Goal: Task Accomplishment & Management: Complete application form

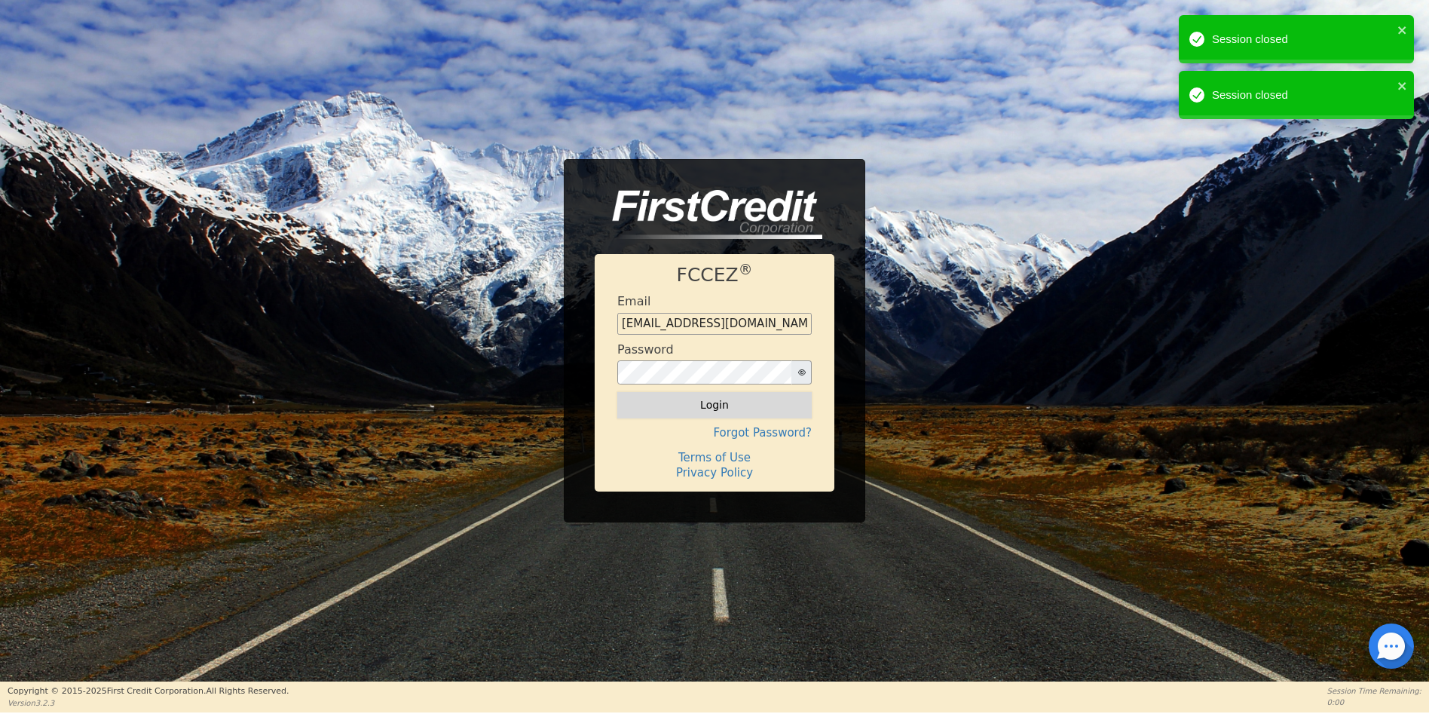
click at [708, 408] on button "Login" at bounding box center [714, 405] width 194 height 26
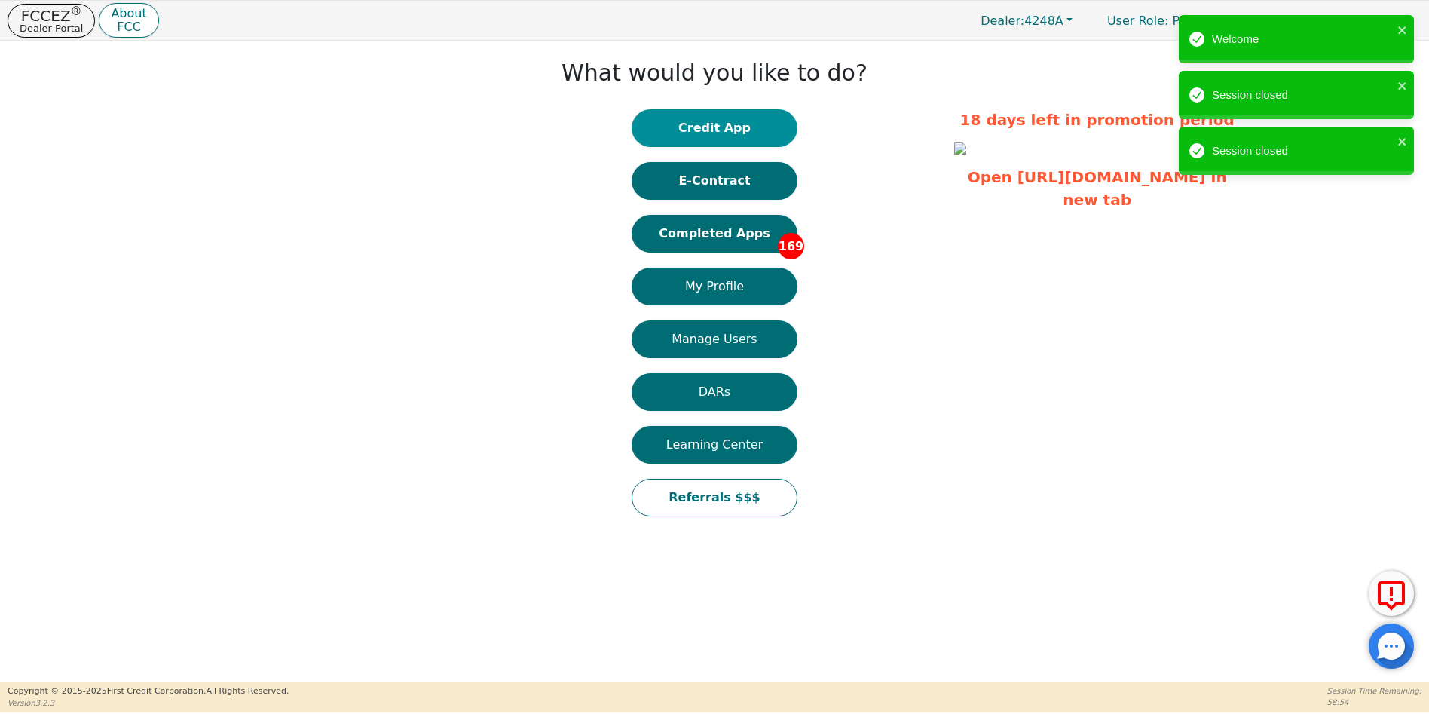
click at [718, 131] on button "Credit App" at bounding box center [715, 128] width 166 height 38
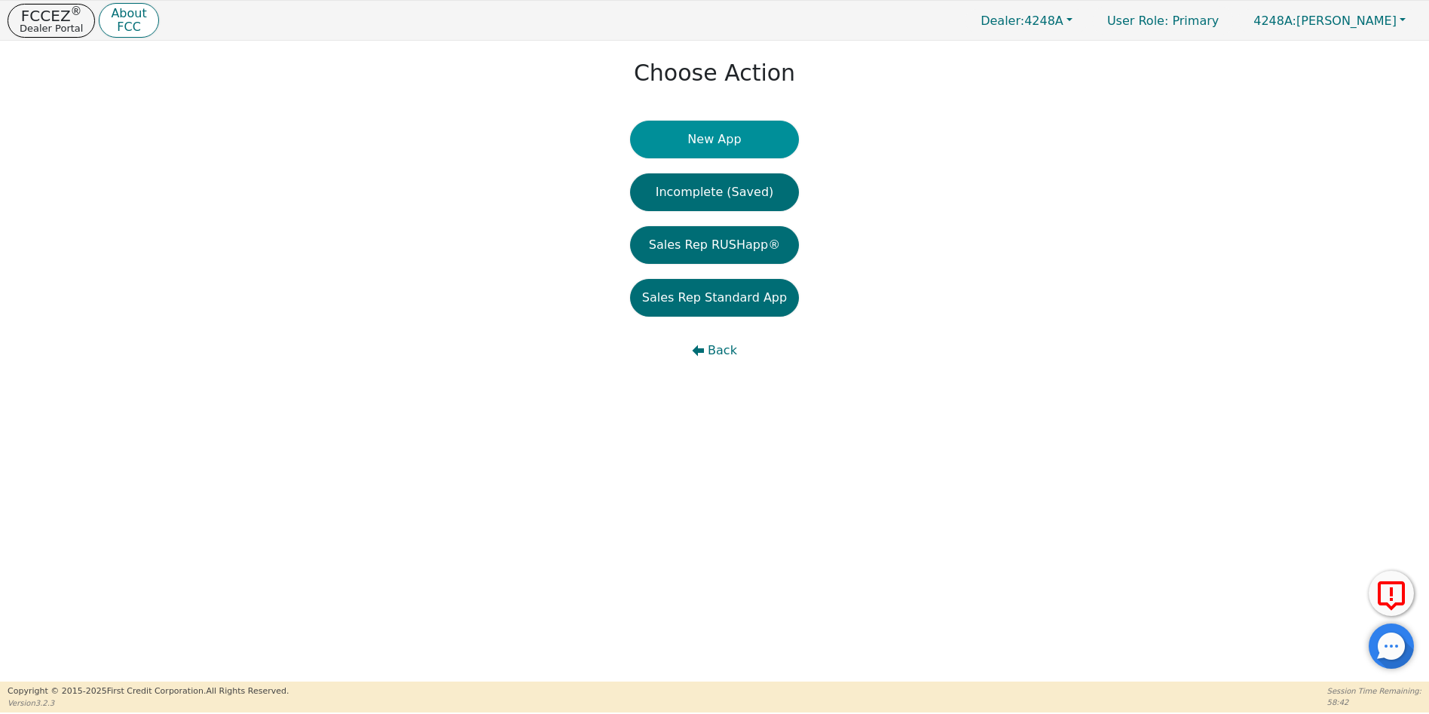
click at [722, 141] on button "New App" at bounding box center [714, 140] width 169 height 38
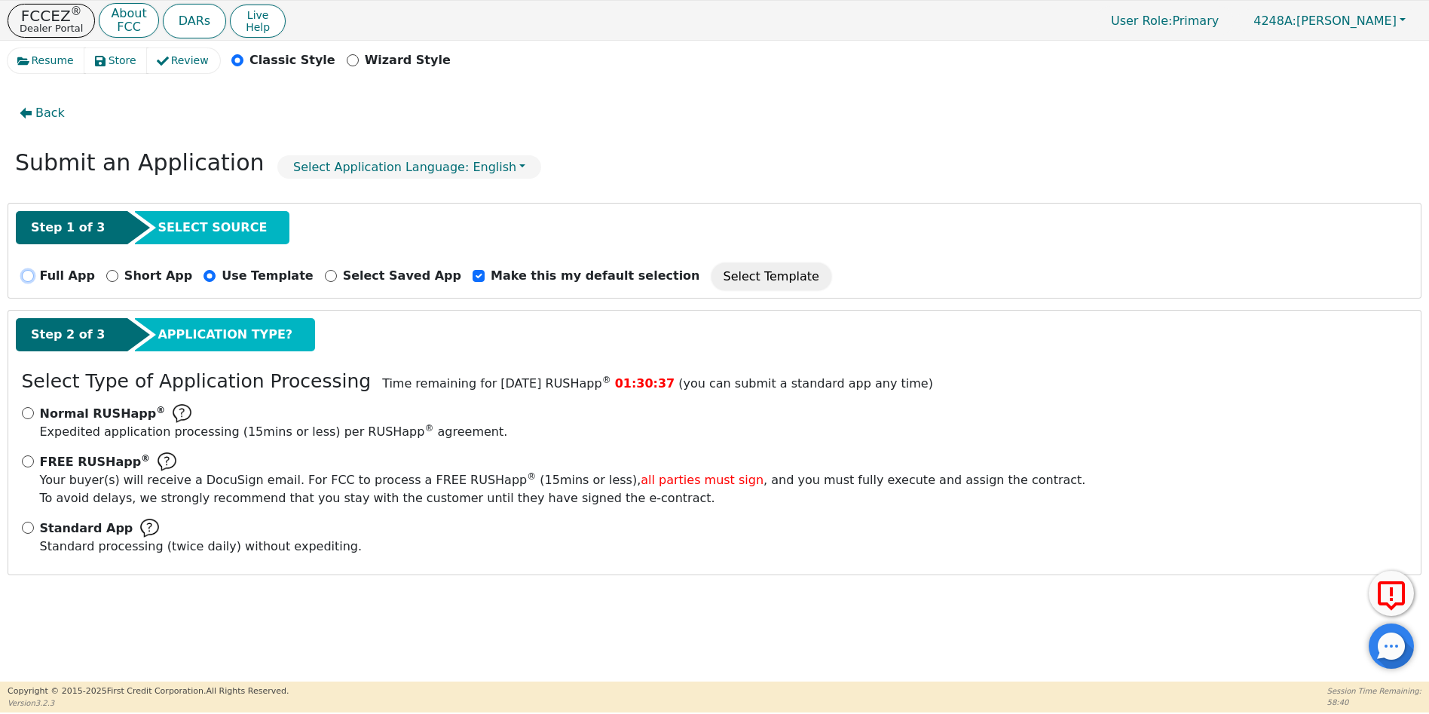
click at [30, 274] on input "Full App" at bounding box center [28, 276] width 12 height 12
radio input "true"
checkbox input "false"
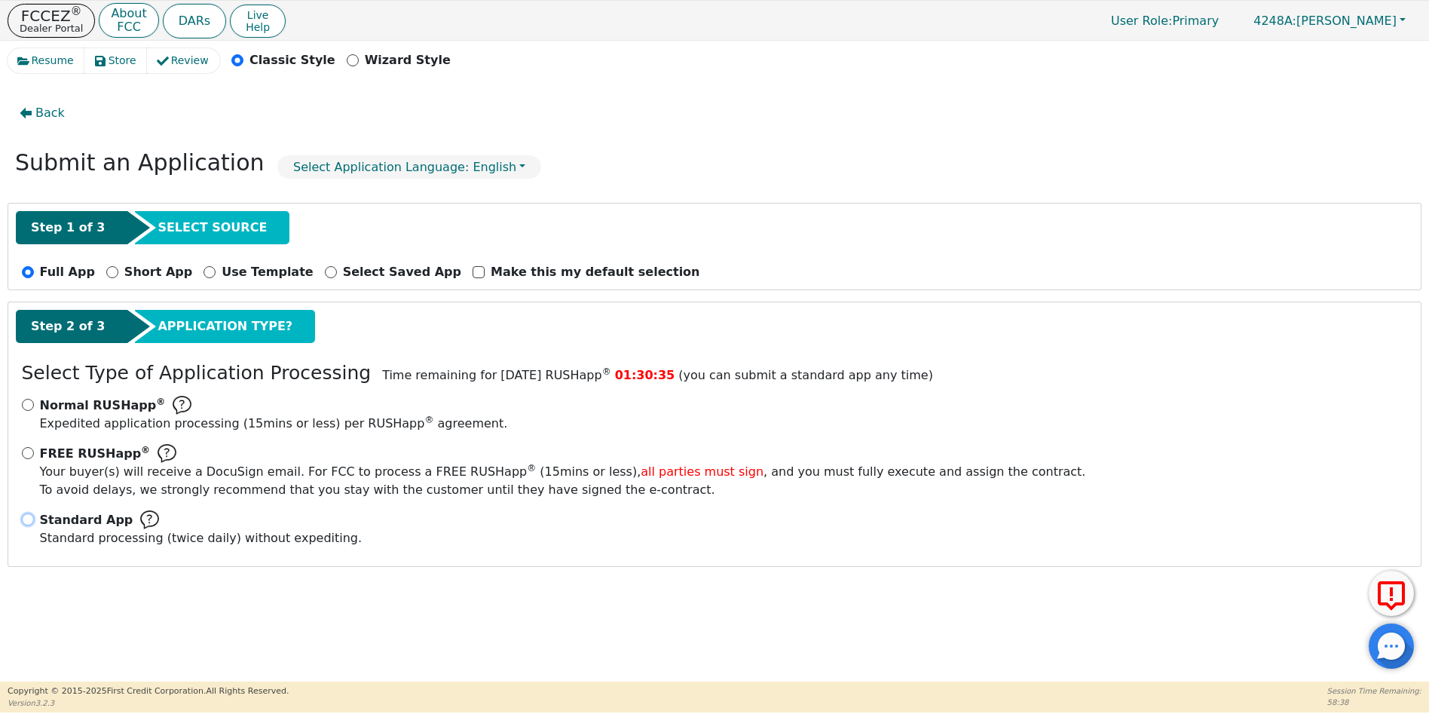
click at [24, 517] on input "Standard App Standard processing (twice daily) without expediting." at bounding box center [28, 519] width 12 height 12
radio input "true"
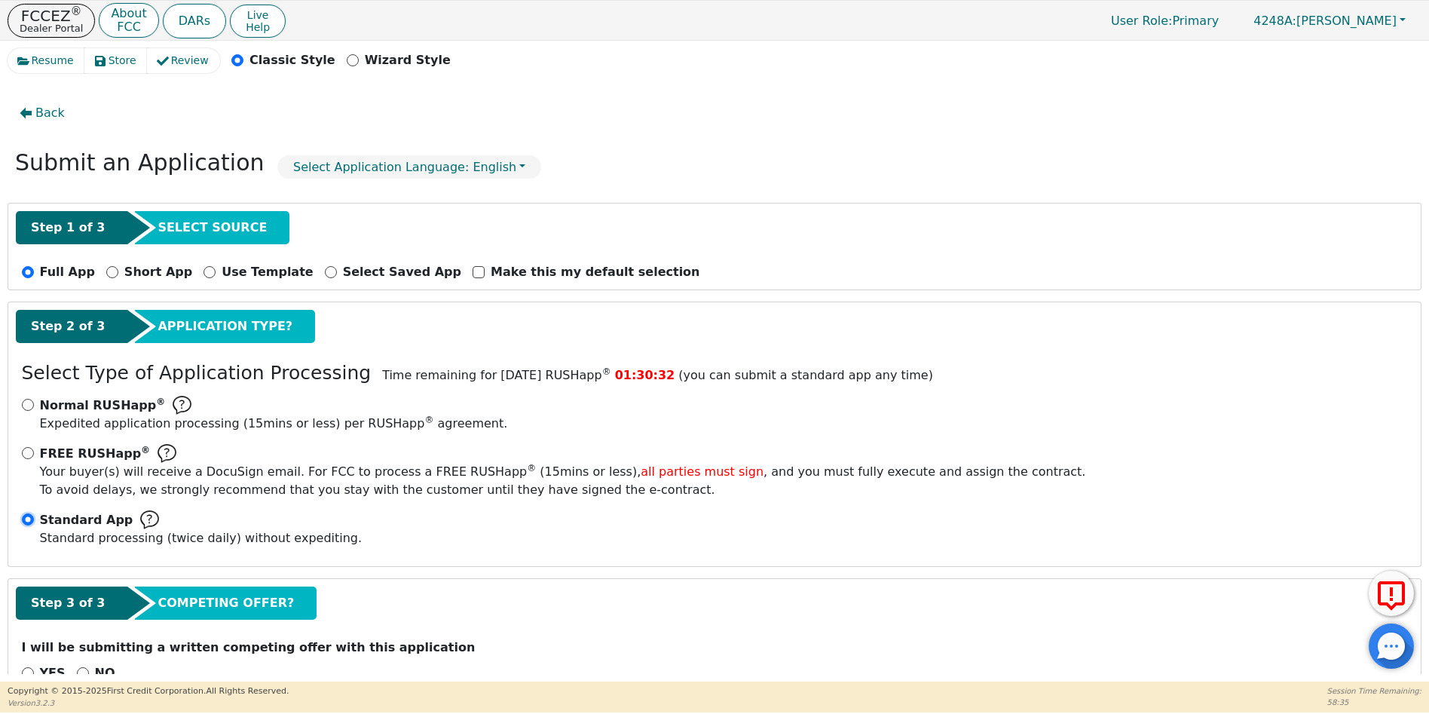
scroll to position [41, 0]
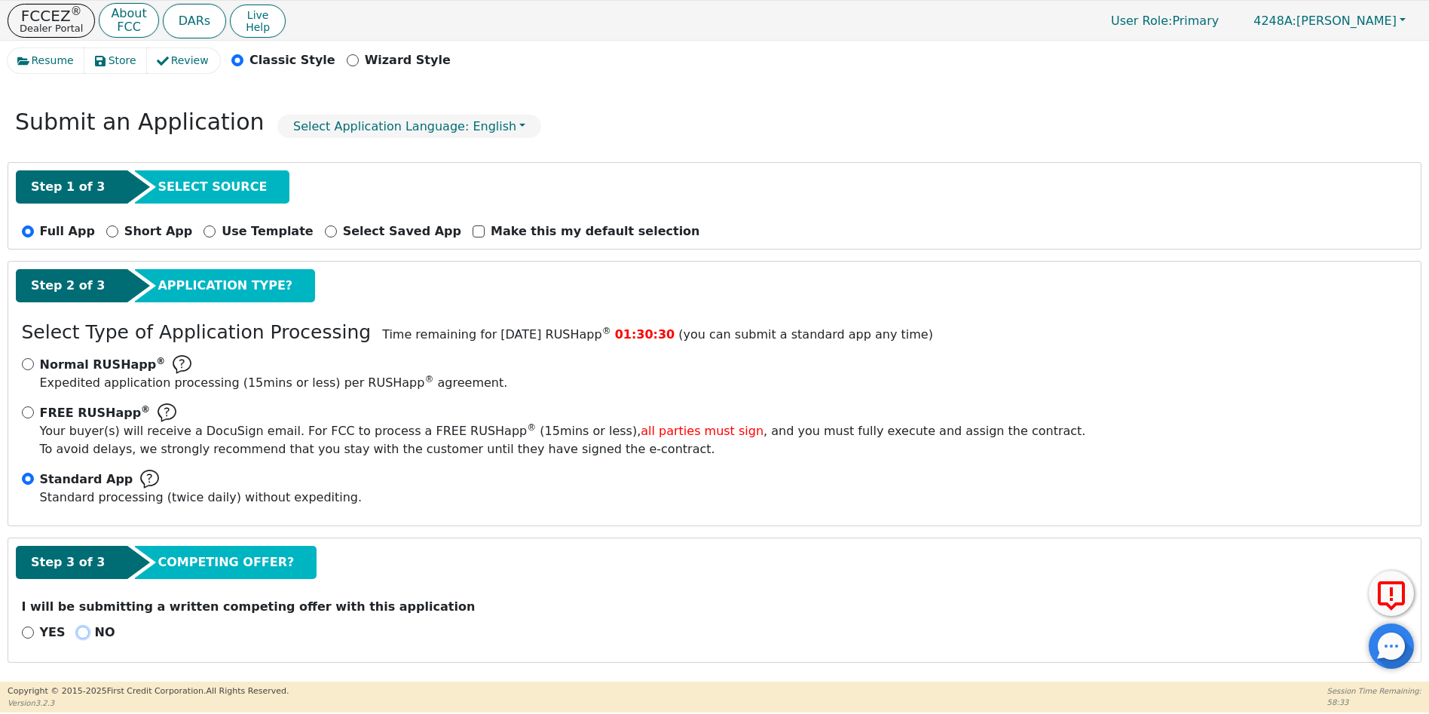
click at [78, 632] on input "NO" at bounding box center [83, 632] width 12 height 12
radio input "true"
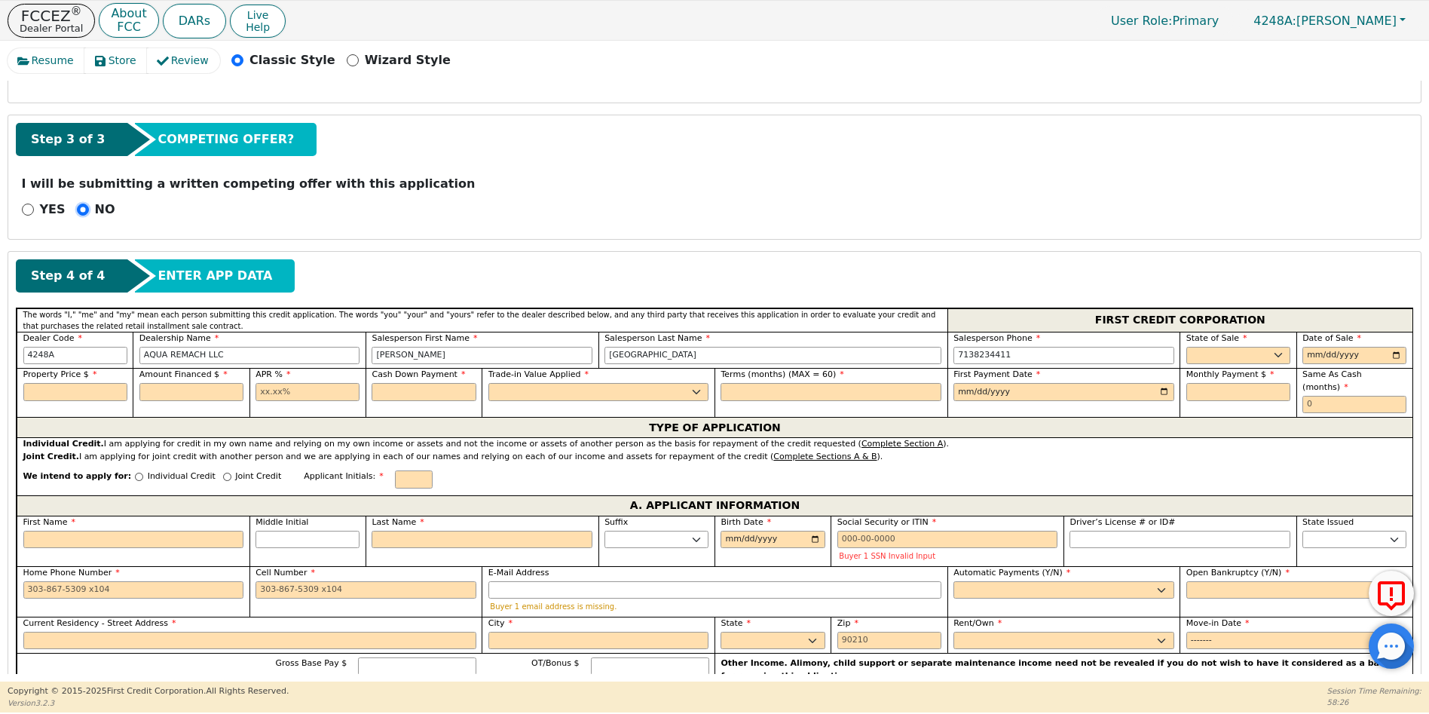
scroll to position [470, 0]
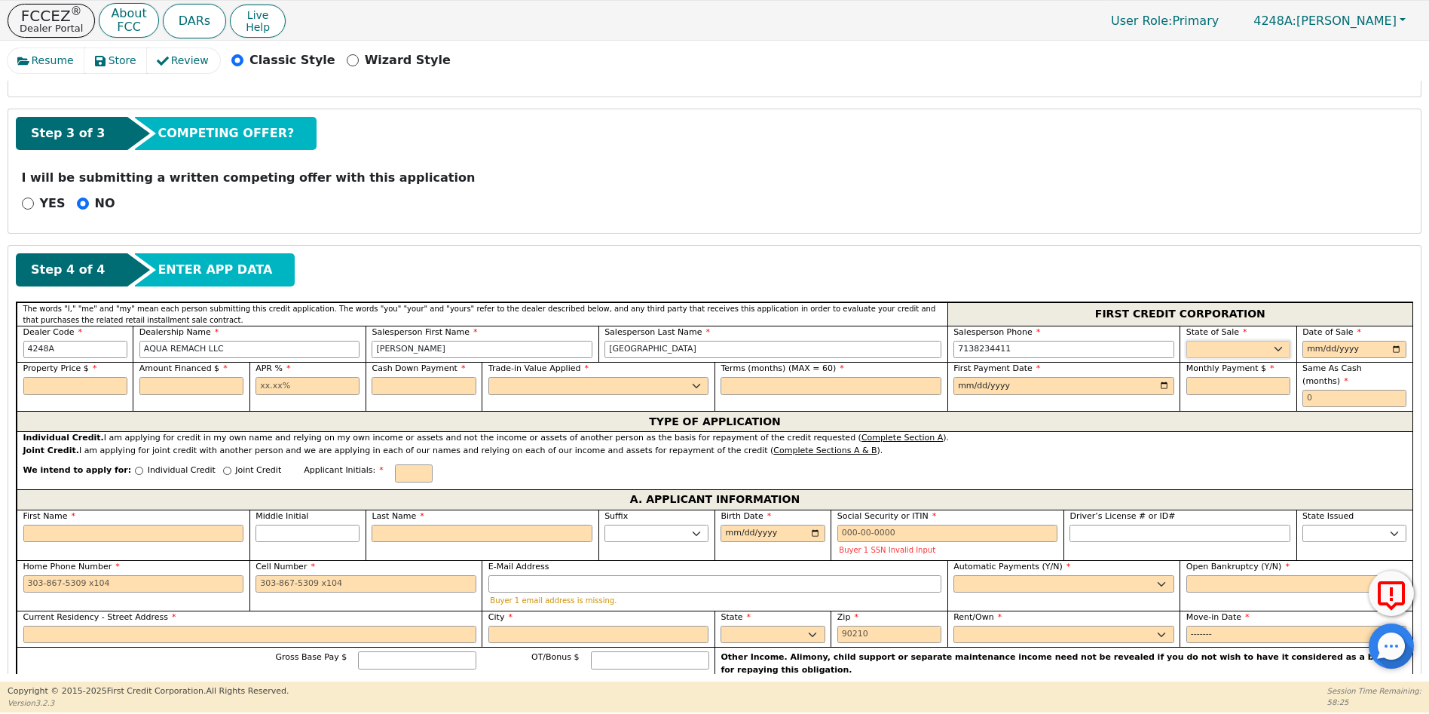
click at [1207, 348] on select "AK AL AR AZ CA CO CT DC DE FL [GEOGRAPHIC_DATA] HI IA ID IL IN KS [GEOGRAPHIC_D…" at bounding box center [1238, 350] width 104 height 18
select select "[GEOGRAPHIC_DATA]"
click at [1207, 348] on select "AK AL AR AZ CA CO CT DC DE FL [GEOGRAPHIC_DATA] HI IA ID IL IN KS [GEOGRAPHIC_D…" at bounding box center [1238, 350] width 104 height 18
click at [1314, 348] on input "date" at bounding box center [1354, 350] width 104 height 18
click at [1393, 347] on input "date" at bounding box center [1354, 350] width 104 height 18
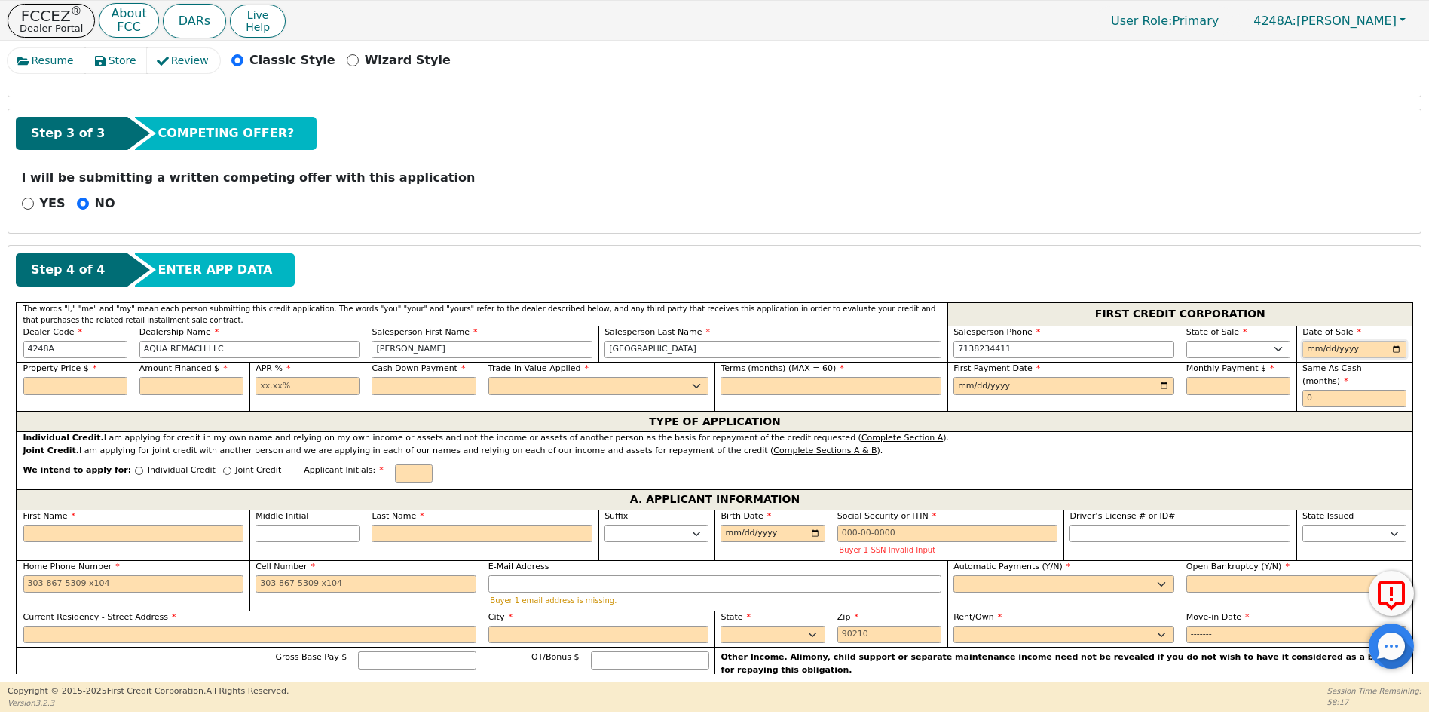
type input "[DATE]"
click at [57, 380] on input "text" at bounding box center [75, 386] width 104 height 18
type input "4500.00"
click at [189, 381] on input "text" at bounding box center [191, 386] width 104 height 18
type input "4500.00"
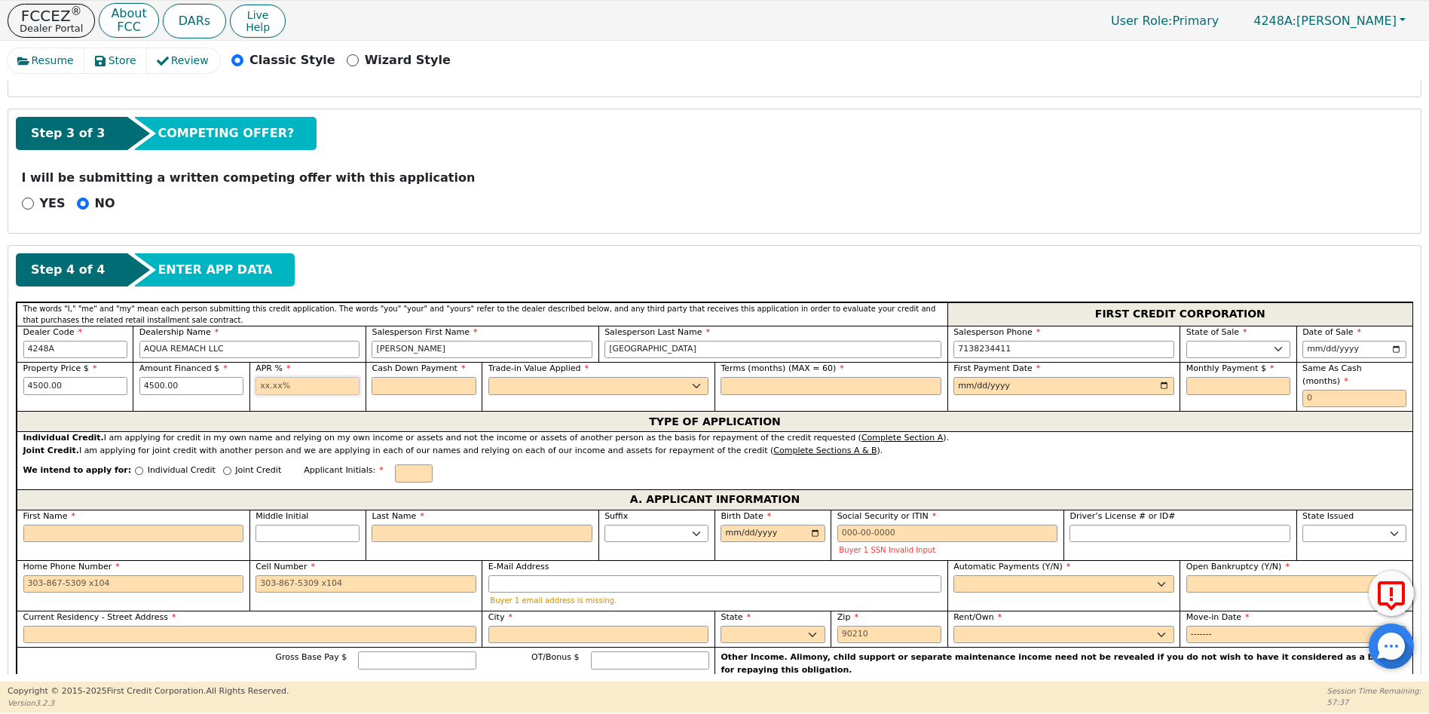
click at [262, 385] on input "text" at bounding box center [307, 386] width 104 height 18
type input "17.99"
click at [384, 381] on input "text" at bounding box center [424, 386] width 104 height 18
type input "0.00"
click at [504, 380] on select "Yes No" at bounding box center [598, 386] width 221 height 18
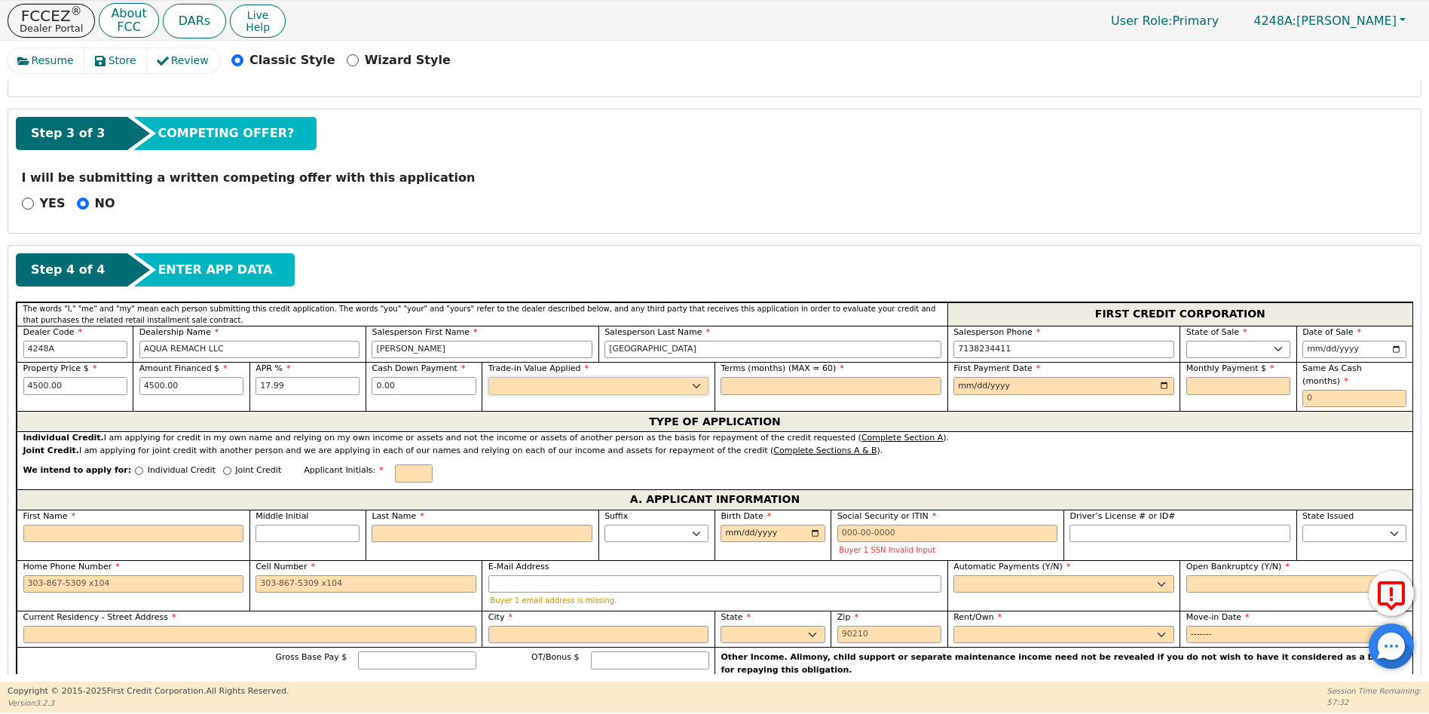
select select "n"
click at [488, 377] on select "Yes No" at bounding box center [598, 386] width 221 height 18
click at [739, 387] on input "text" at bounding box center [831, 386] width 221 height 18
type input "60"
click at [1161, 388] on input "date" at bounding box center [1063, 386] width 221 height 18
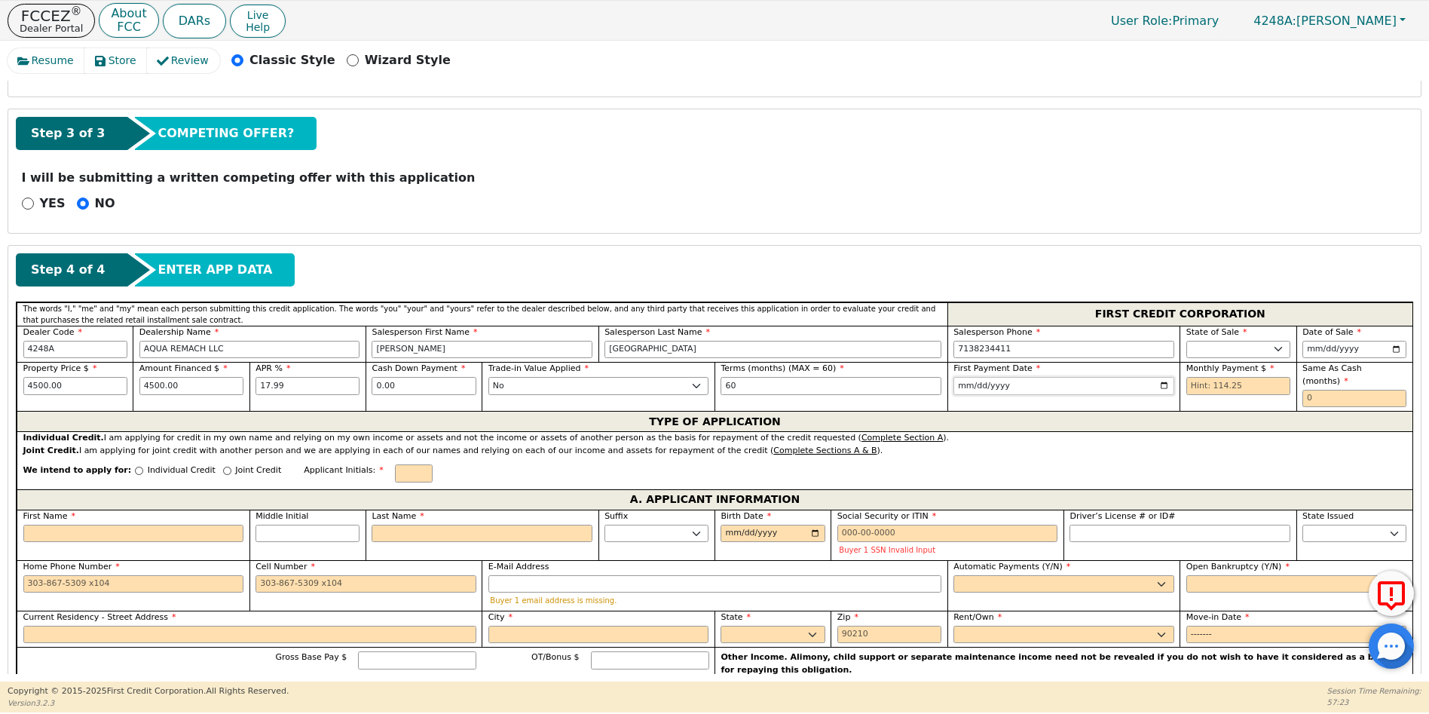
type input "[DATE]"
click at [1188, 384] on input "text" at bounding box center [1238, 386] width 104 height 18
type input "114.25"
click at [1303, 390] on input "text" at bounding box center [1354, 399] width 104 height 18
type input "0"
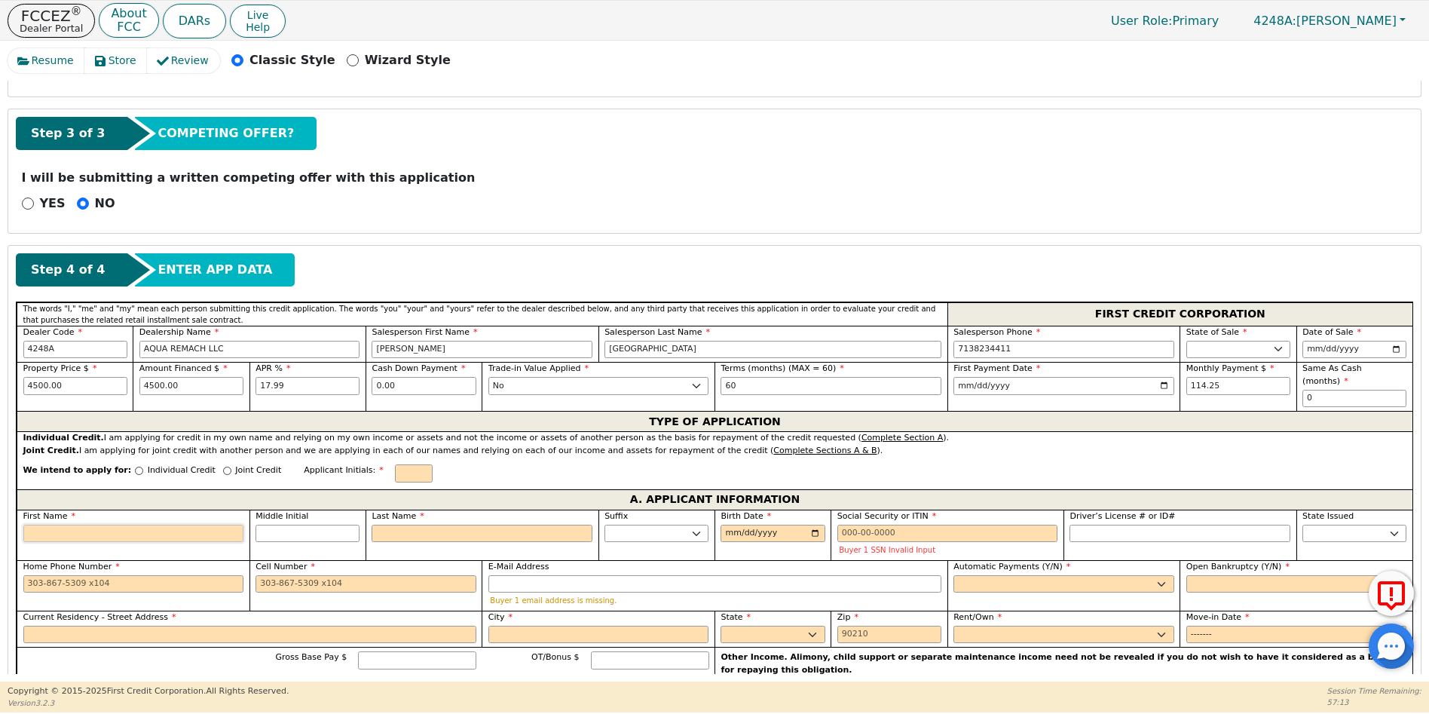
click at [47, 525] on input "First Name" at bounding box center [133, 534] width 221 height 18
type input "T"
type input "TE"
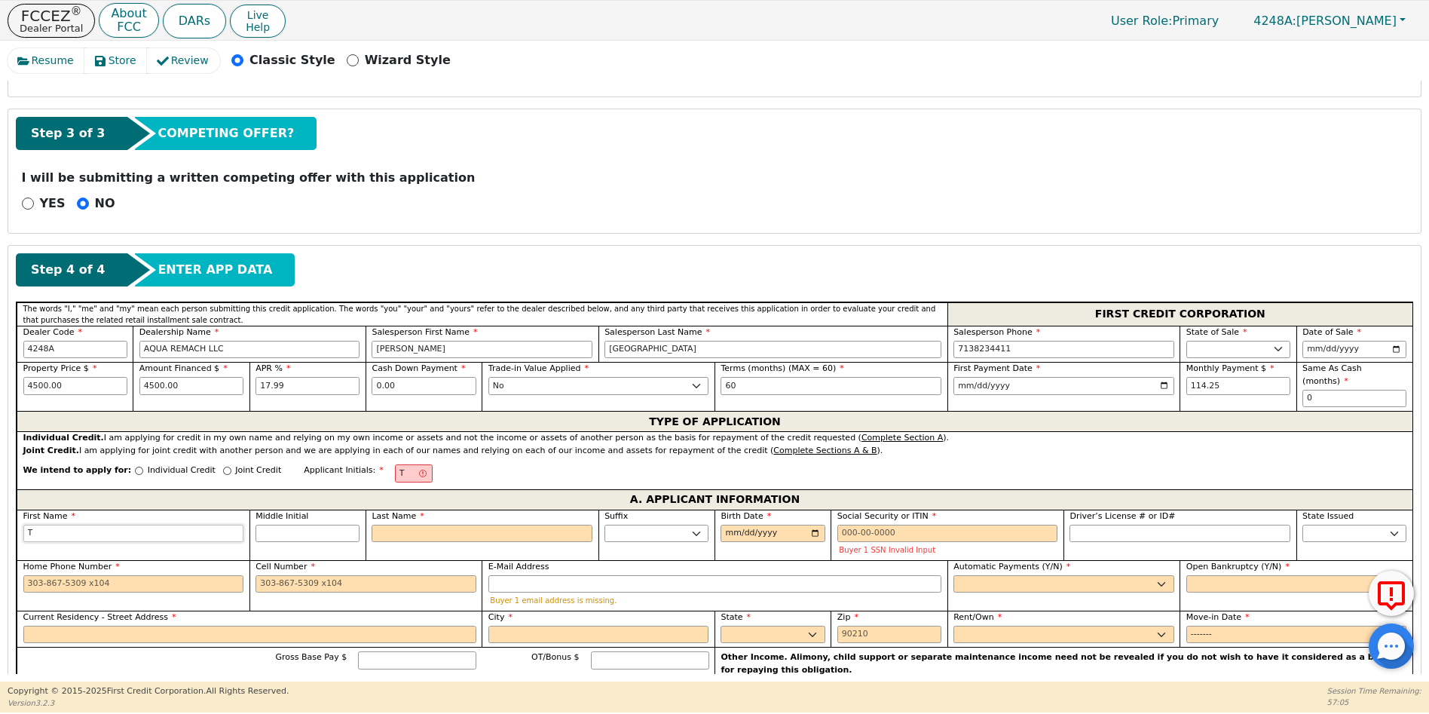
type input "TE"
type input "TER"
type input "TERE"
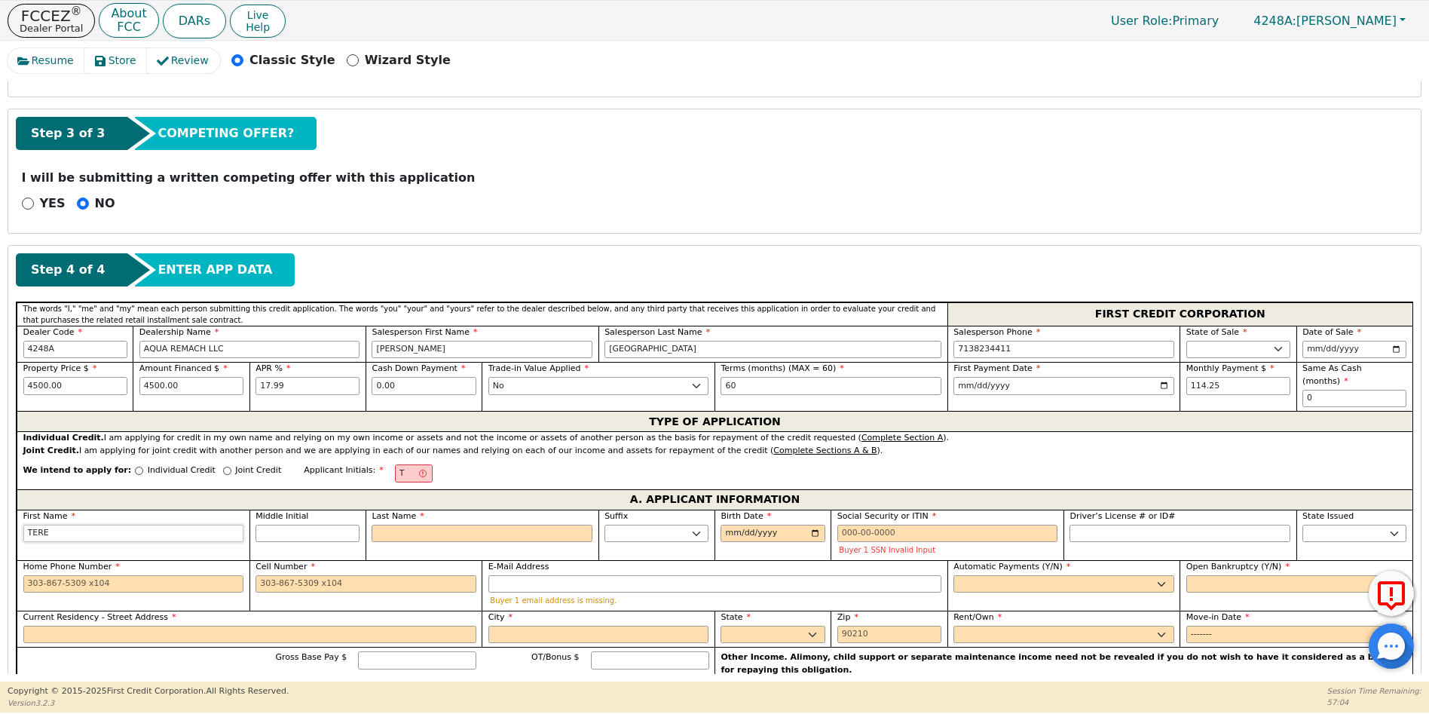
type input "TERES"
type input "[PERSON_NAME]"
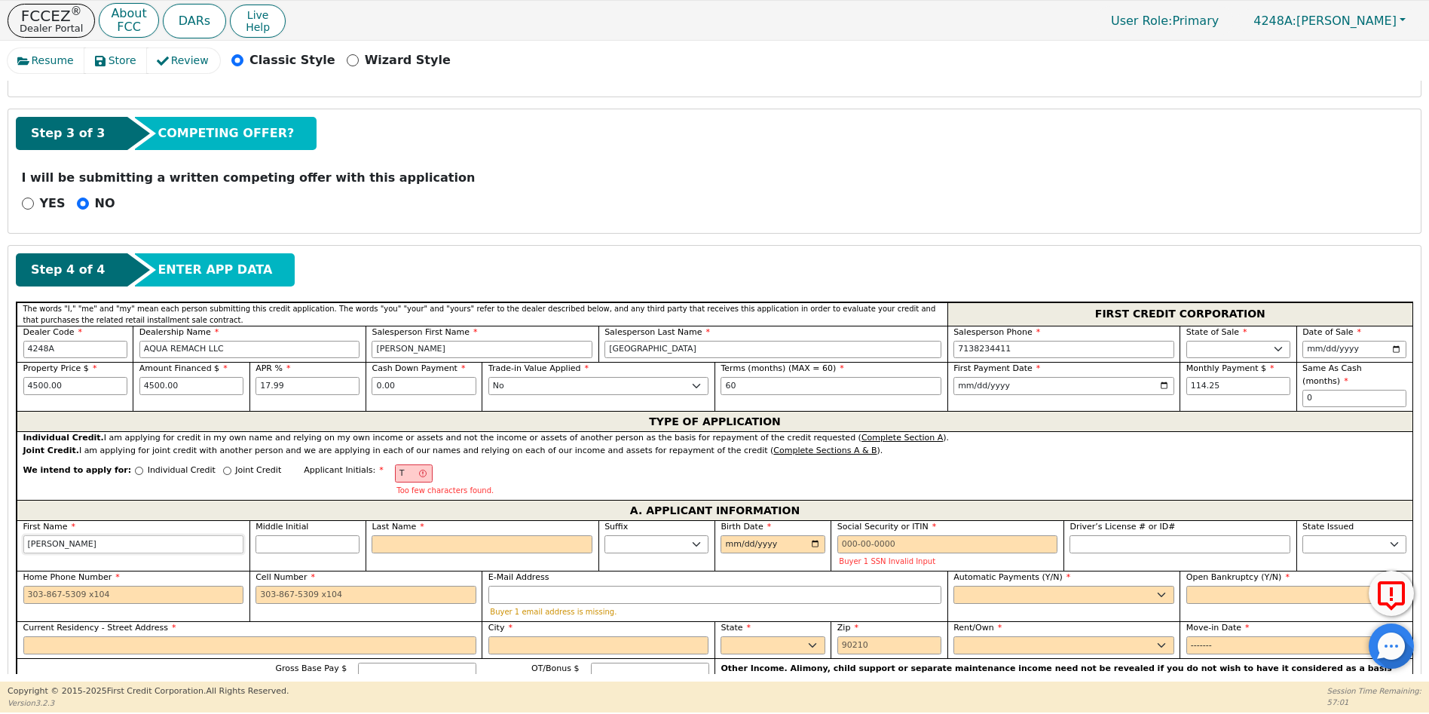
type input "[PERSON_NAME]"
click at [397, 539] on input "Last Name" at bounding box center [482, 544] width 221 height 18
type input "TH"
type input "H"
type input "[PERSON_NAME]"
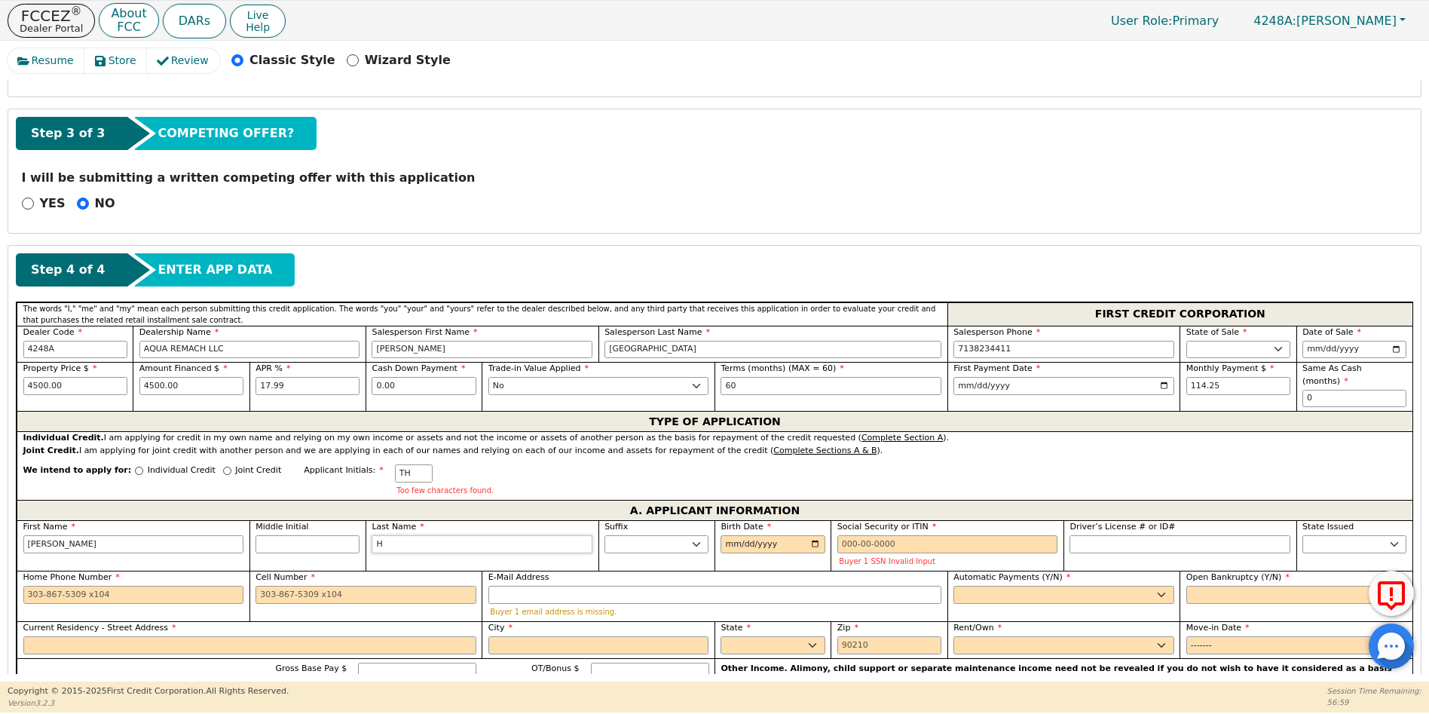
type input "HE"
type input "[PERSON_NAME]"
type input "HER"
type input "[PERSON_NAME] HER"
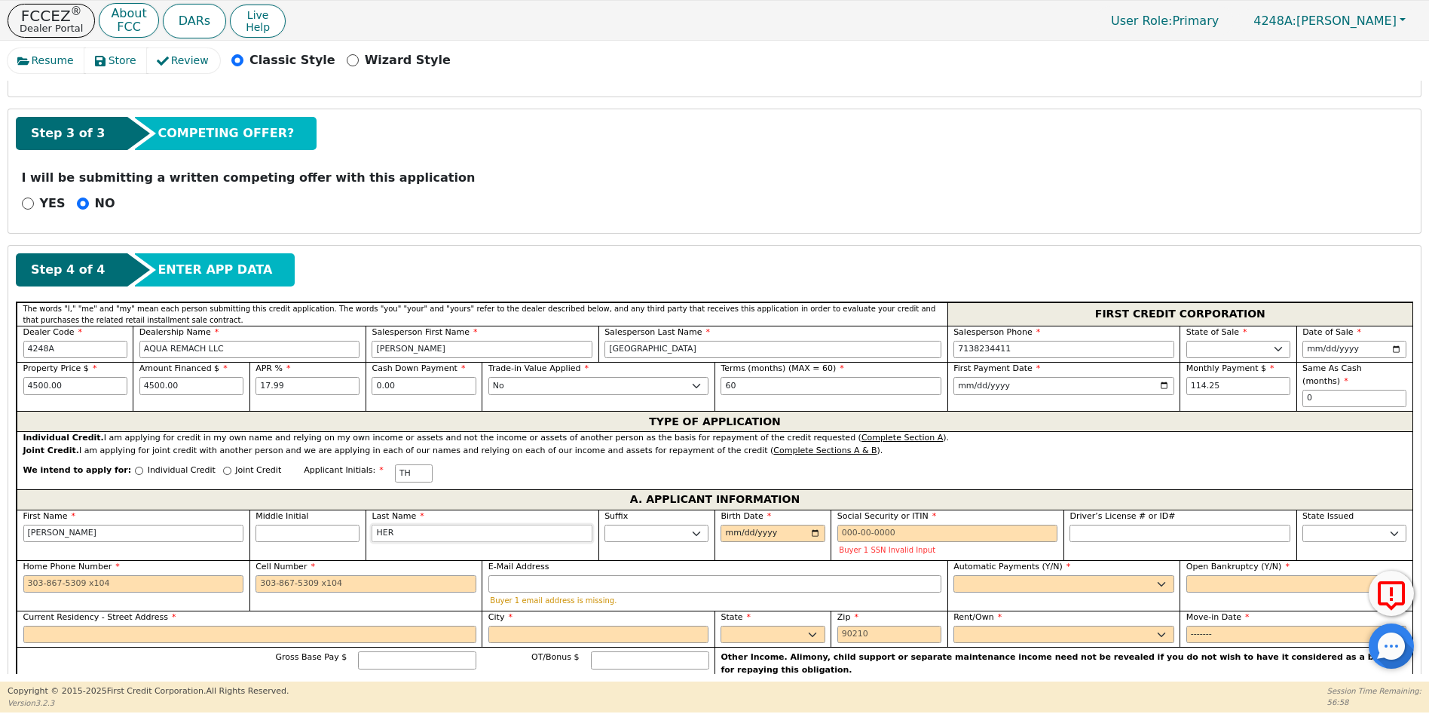
type input "[PERSON_NAME]"
type input "HERNA"
type input "[PERSON_NAME]"
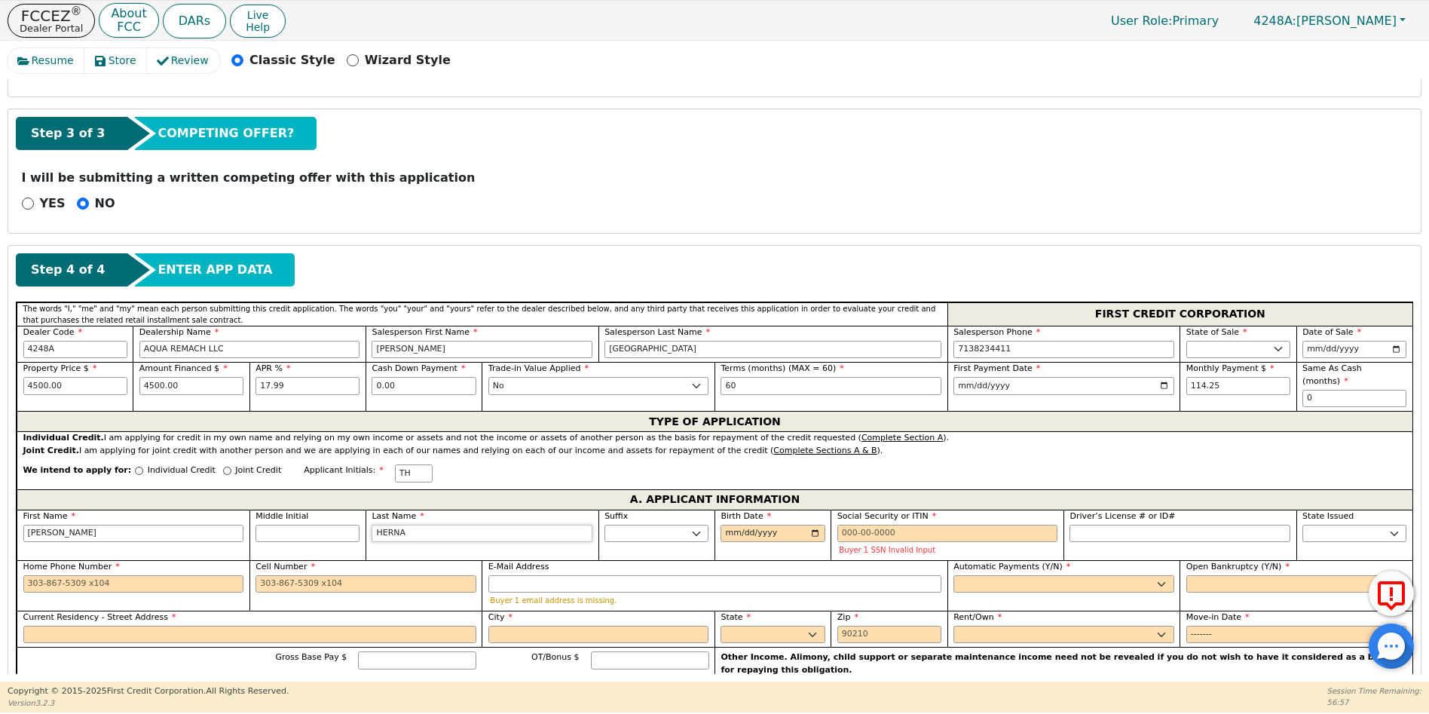
type input "[PERSON_NAME]"
type input "HERNAND"
type input "[PERSON_NAME]"
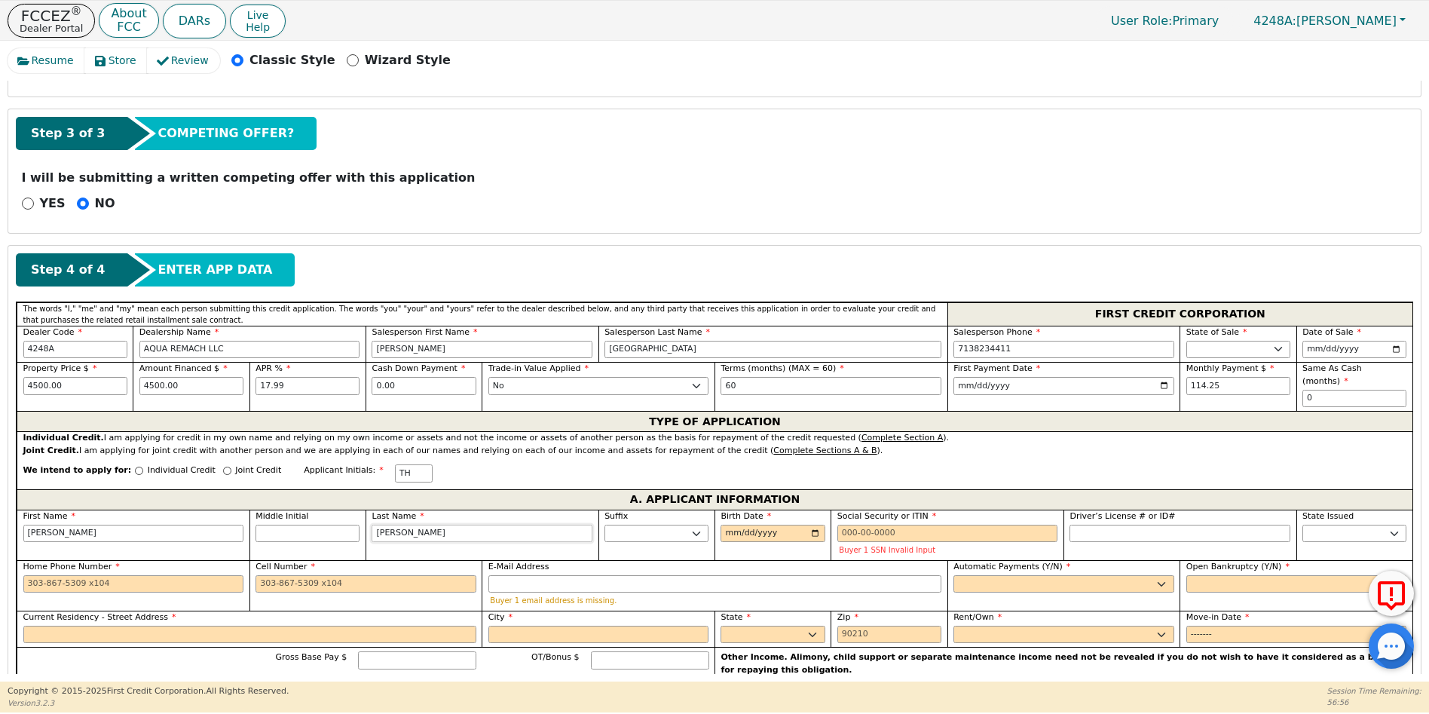
type input "[PERSON_NAME]"
click at [729, 525] on input "Birth Date" at bounding box center [773, 534] width 104 height 18
type input "[DATE]"
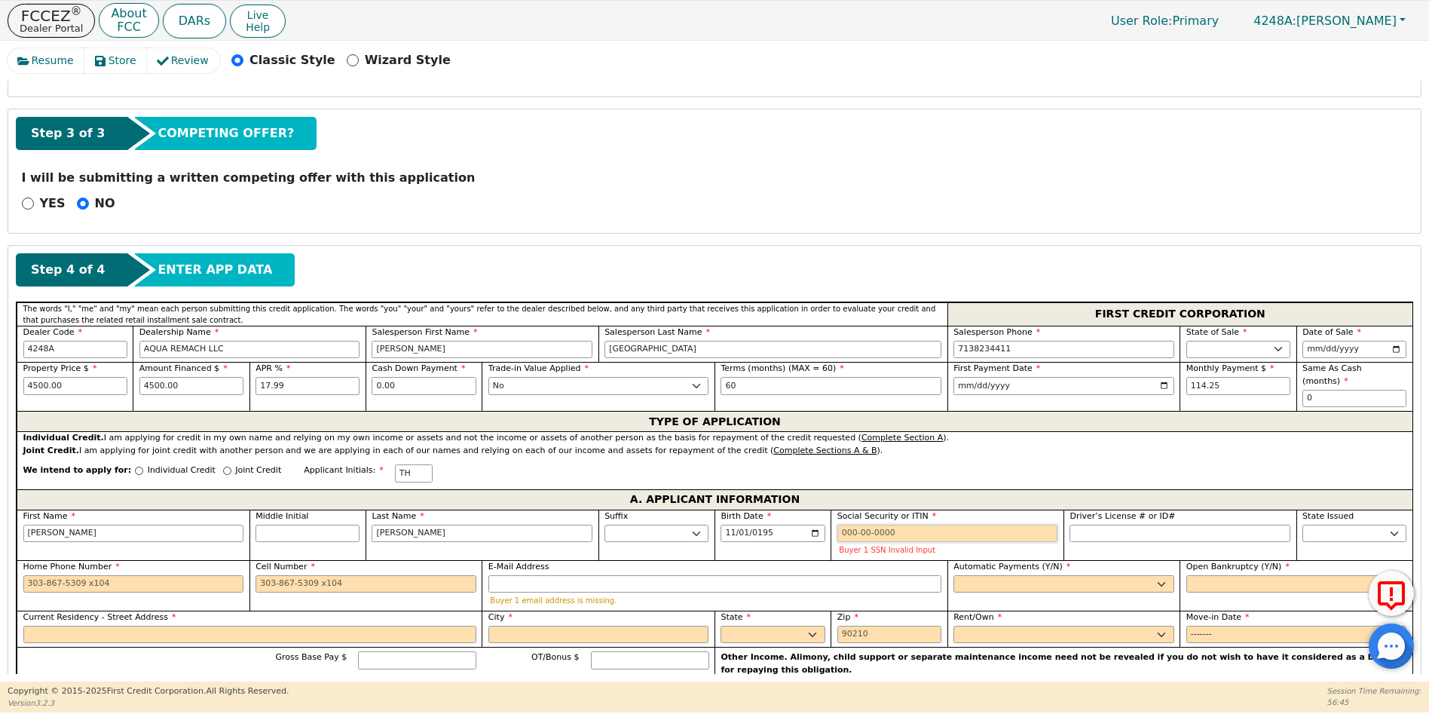
click at [840, 525] on input "Social Security or ITIN" at bounding box center [947, 534] width 221 height 18
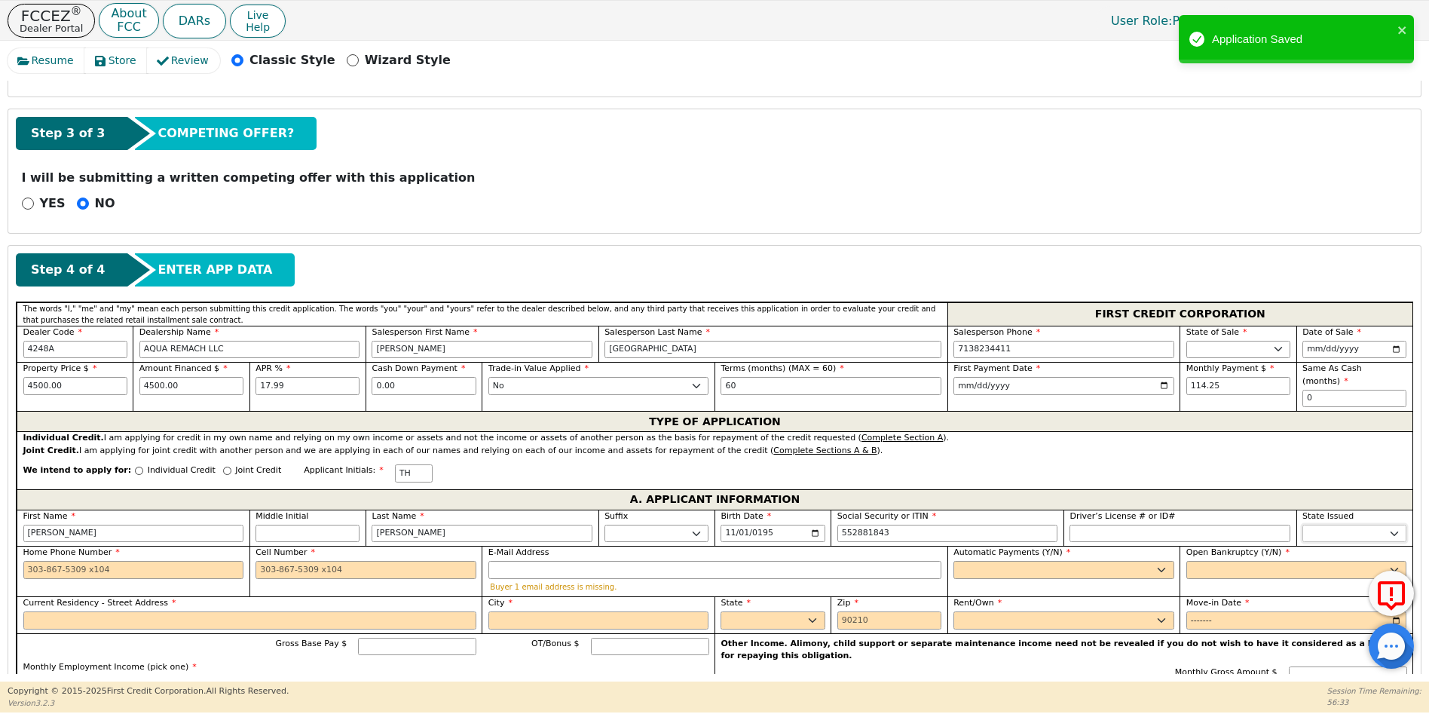
type input "***-**-1843"
click at [1325, 525] on select "AK AL AR AZ CA CO CT DC DE FL [GEOGRAPHIC_DATA] HI IA ID IL IN KS [GEOGRAPHIC_D…" at bounding box center [1354, 534] width 104 height 18
select select "[GEOGRAPHIC_DATA]"
click at [1325, 525] on select "AK AL AR AZ CA CO CT DC DE FL [GEOGRAPHIC_DATA] HI IA ID IL IN KS [GEOGRAPHIC_D…" at bounding box center [1354, 534] width 104 height 18
click at [26, 561] on input "Home Phone Number" at bounding box center [133, 570] width 221 height 18
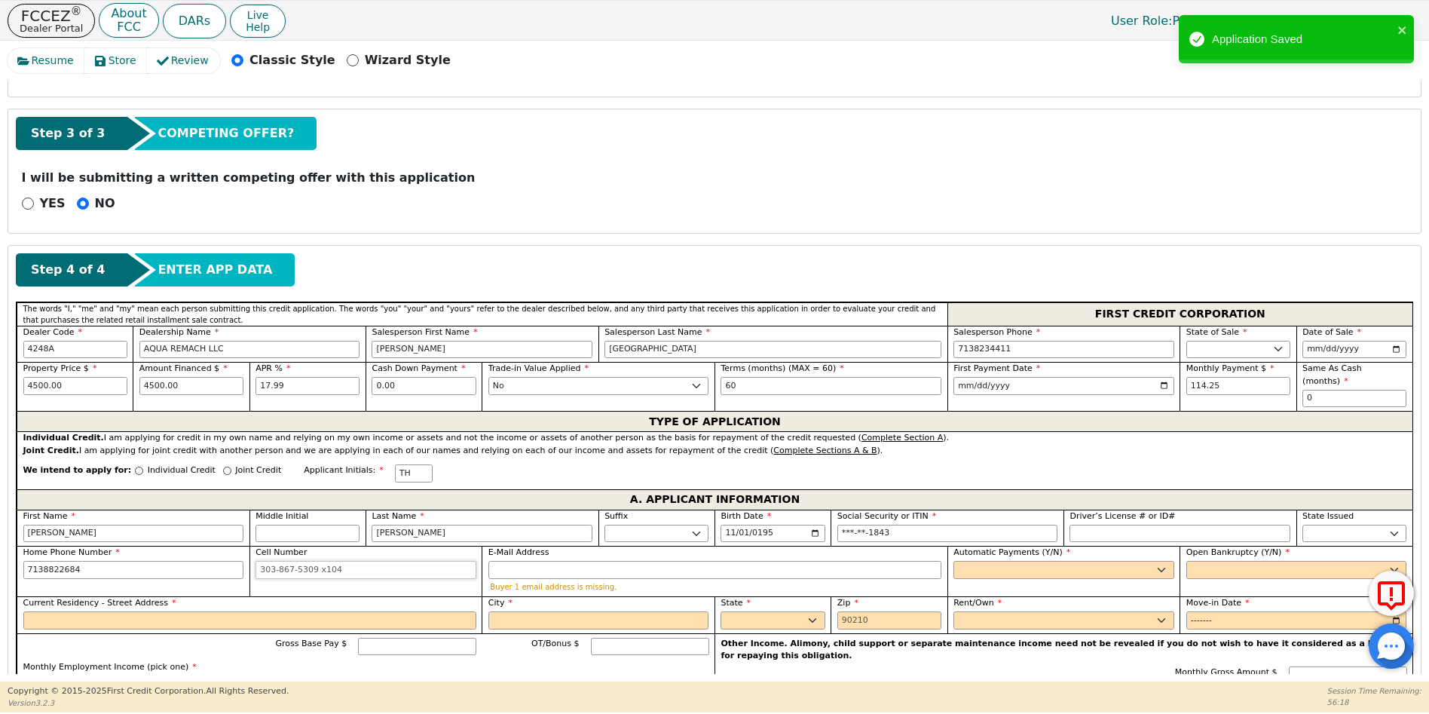
type input "[PHONE_NUMBER]"
click at [259, 561] on input "Cell Number" at bounding box center [365, 570] width 221 height 18
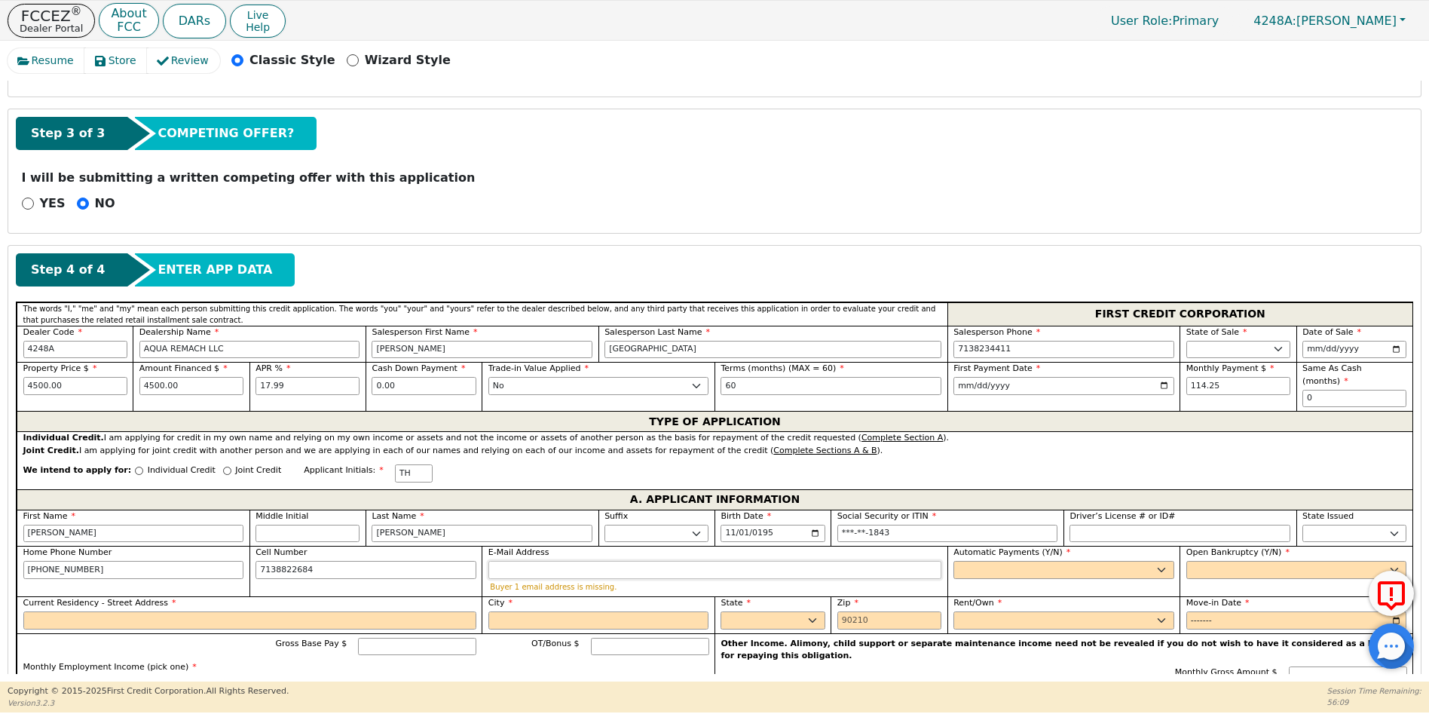
type input "[PHONE_NUMBER]"
click at [507, 561] on input "E-Mail Address" at bounding box center [714, 570] width 453 height 18
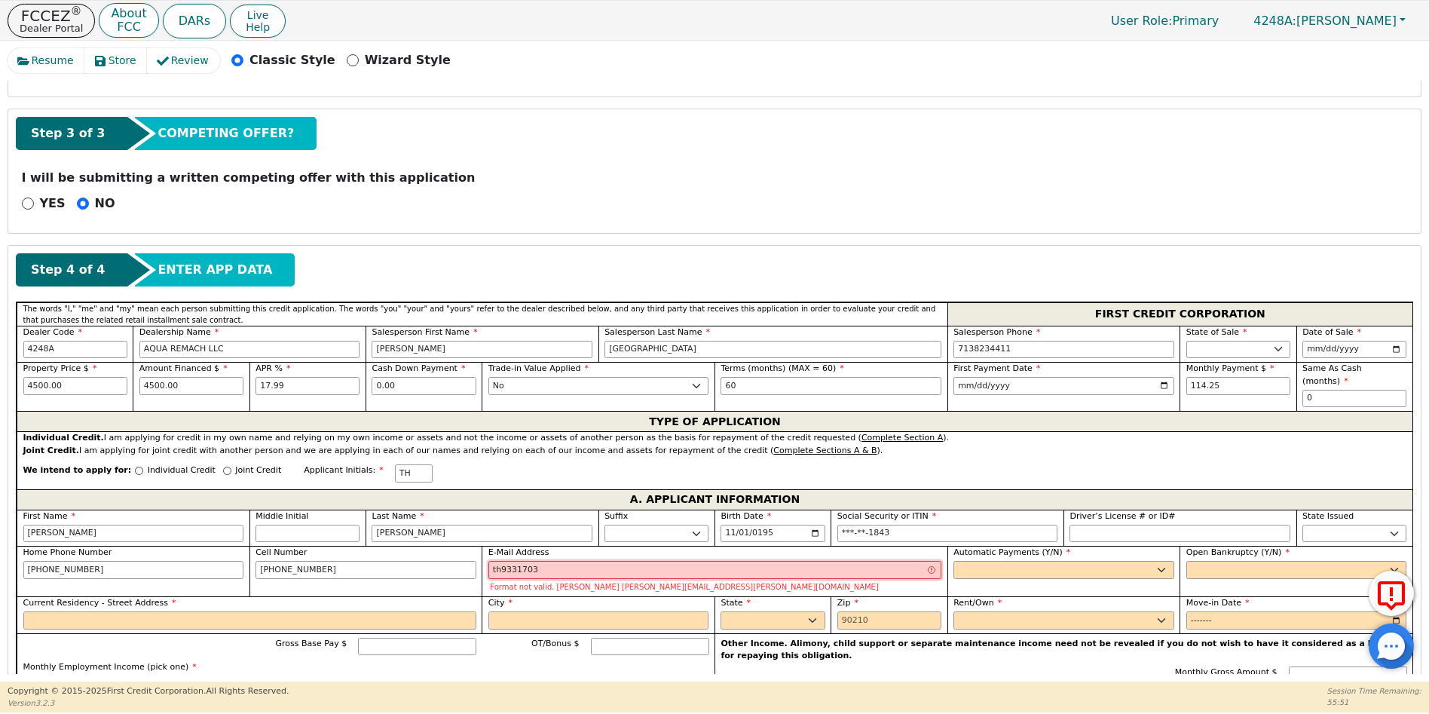
type input "[EMAIL_ADDRESS][DOMAIN_NAME]"
type input "[STREET_ADDRESS][PERSON_NAME]"
type input "Channelview"
select select "[GEOGRAPHIC_DATA]"
type input "775303228"
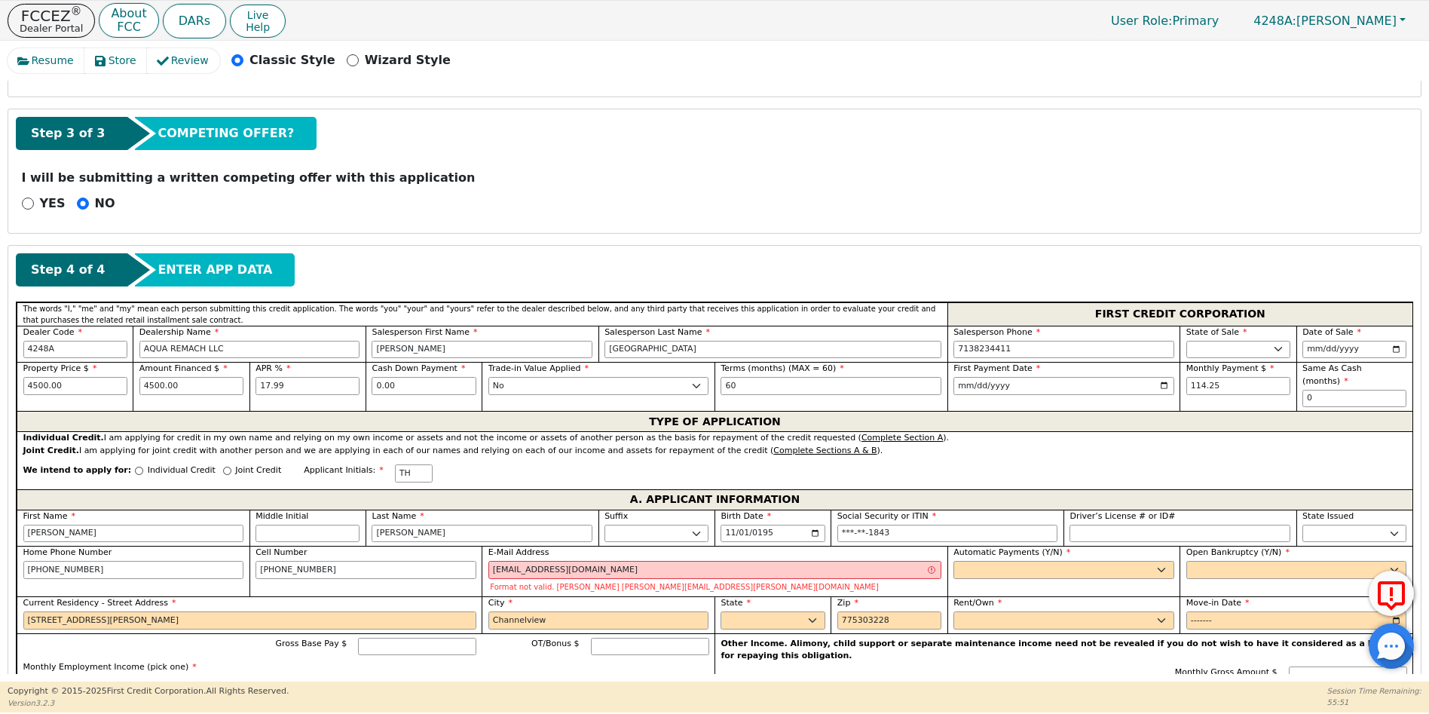
type input "[STREET_ADDRESS][PERSON_NAME]"
type input "Channelview"
select select "[GEOGRAPHIC_DATA]"
type input "[PERSON_NAME]"
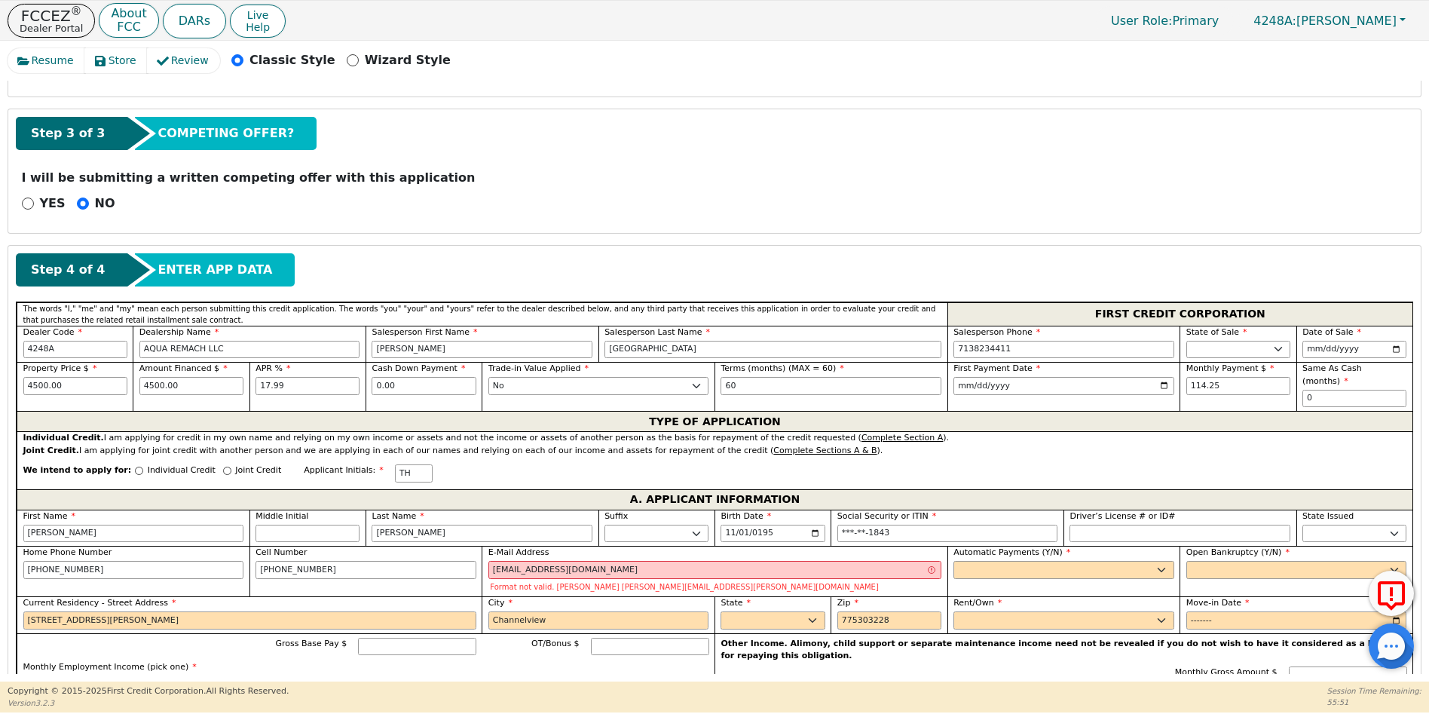
type input "7138822684"
type input "[PERSON_NAME]"
type input "7138822684"
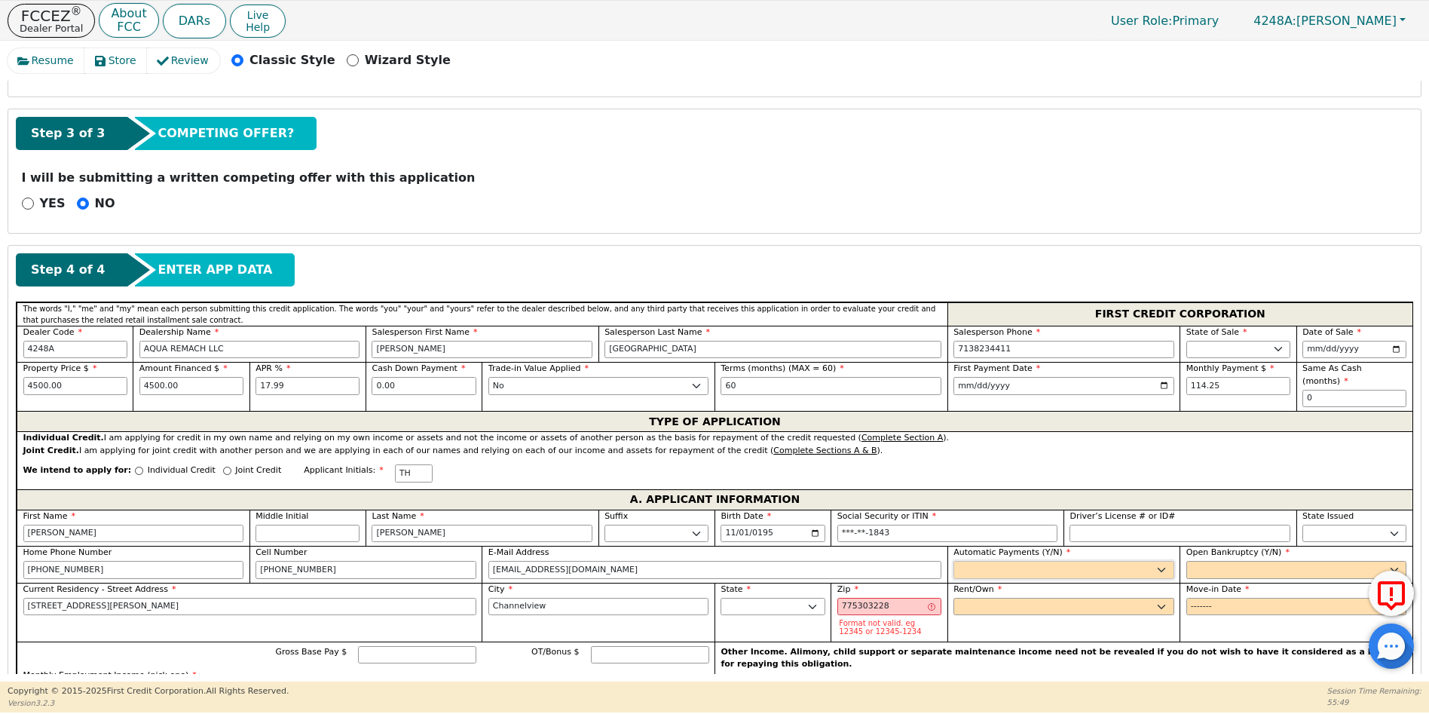
click at [999, 561] on select "Yes No" at bounding box center [1063, 570] width 221 height 18
select select "y"
click at [953, 561] on select "Yes No" at bounding box center [1063, 570] width 221 height 18
type input "[PERSON_NAME]"
click at [1201, 561] on select "Yes No" at bounding box center [1296, 570] width 221 height 18
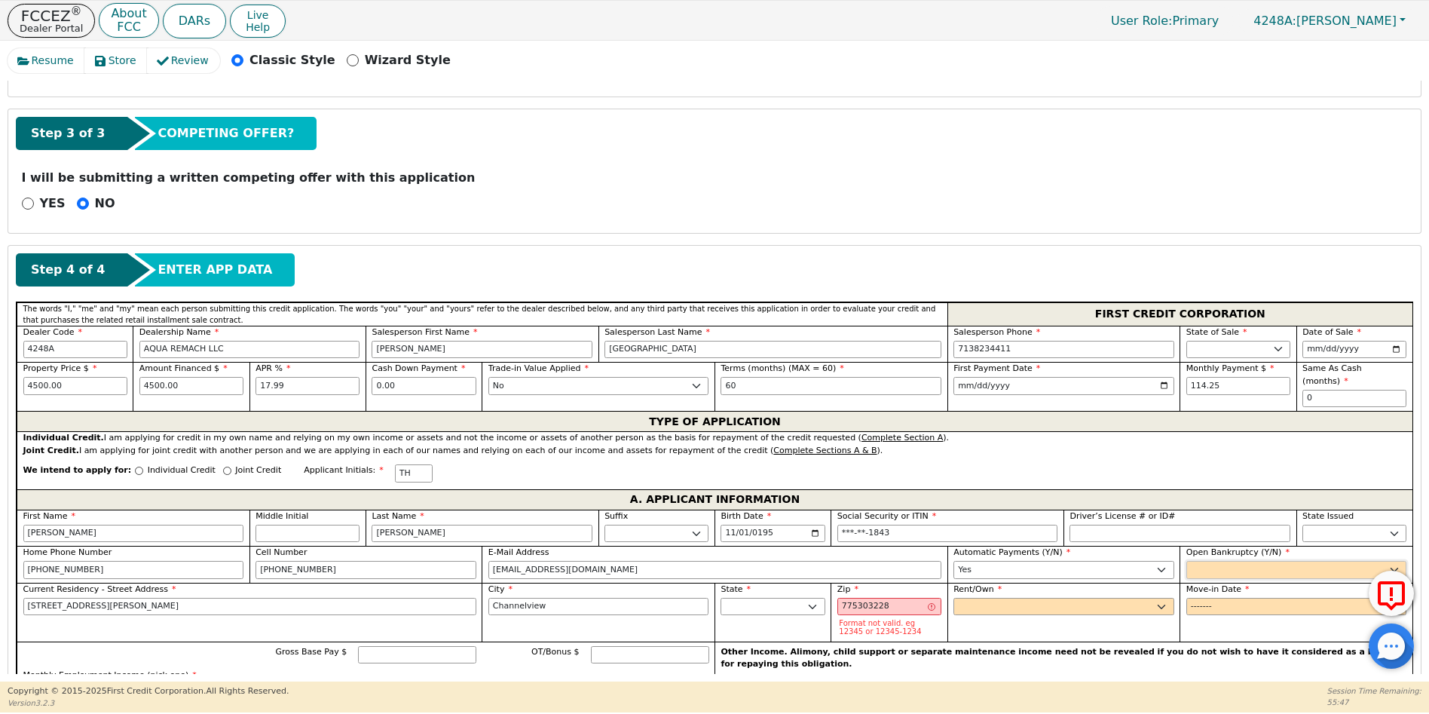
select select "n"
click at [1186, 561] on select "Yes No" at bounding box center [1296, 570] width 221 height 18
click at [977, 598] on select "Rent Own" at bounding box center [1063, 607] width 221 height 18
select select "Own"
click at [953, 598] on select "Rent Own" at bounding box center [1063, 607] width 221 height 18
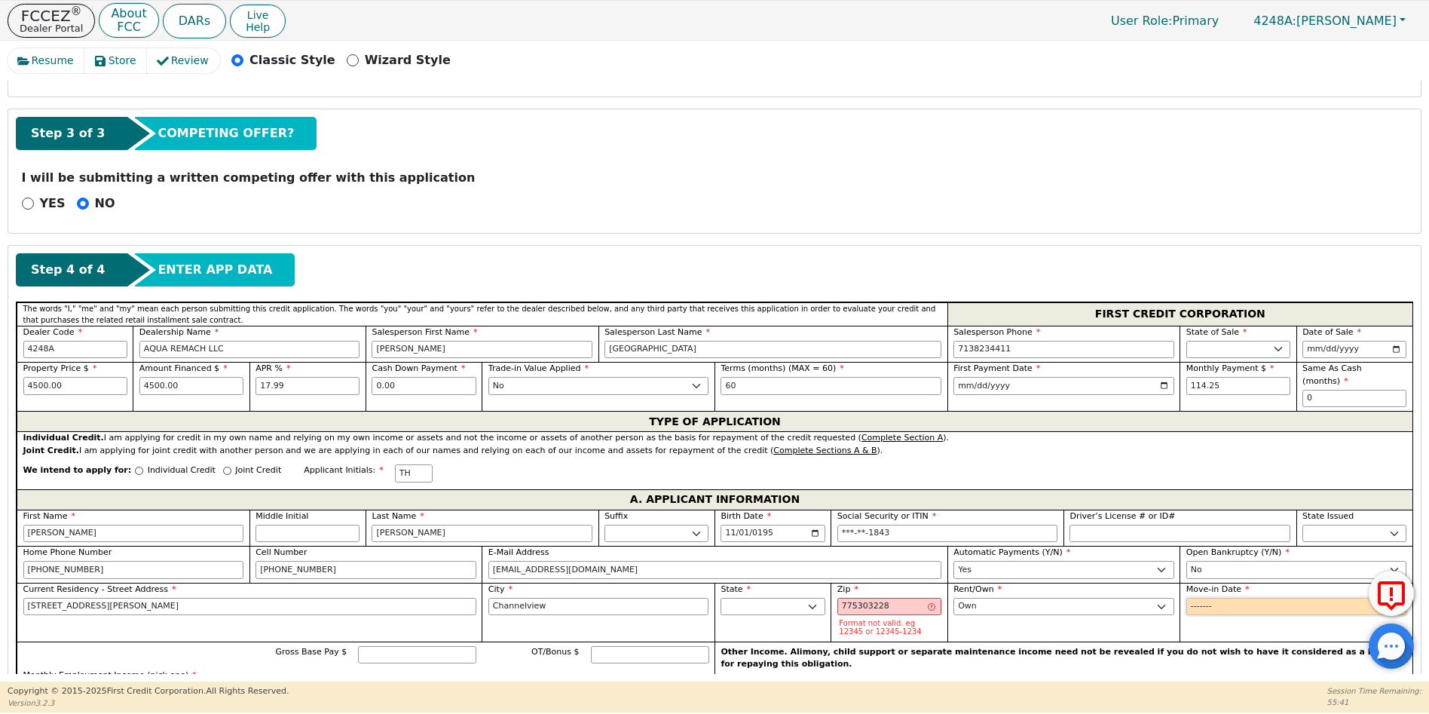
click at [1195, 598] on input "Move-in Date" at bounding box center [1296, 607] width 221 height 18
click at [1229, 598] on input "Move-in Date" at bounding box center [1296, 607] width 221 height 18
type input "2000-02"
click at [885, 598] on input "775303228" at bounding box center [889, 607] width 104 height 18
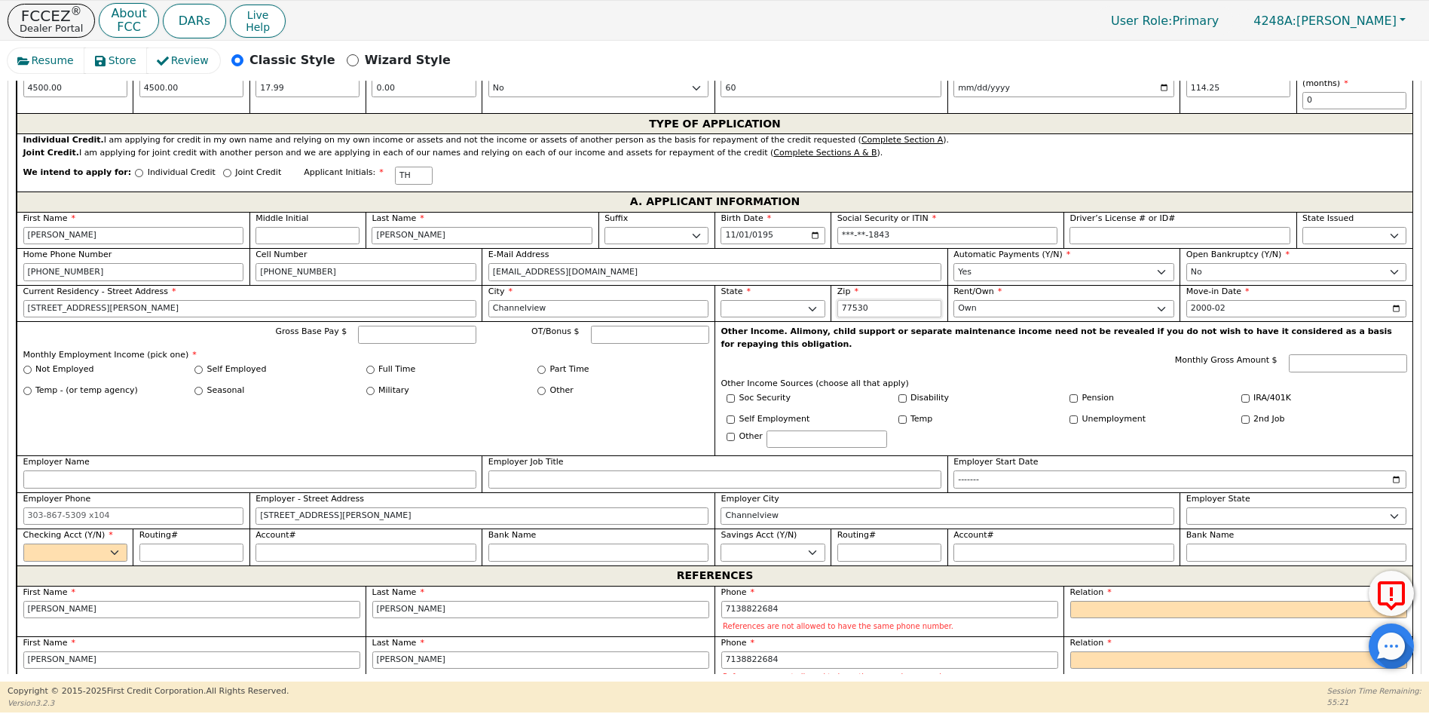
scroll to position [913, 0]
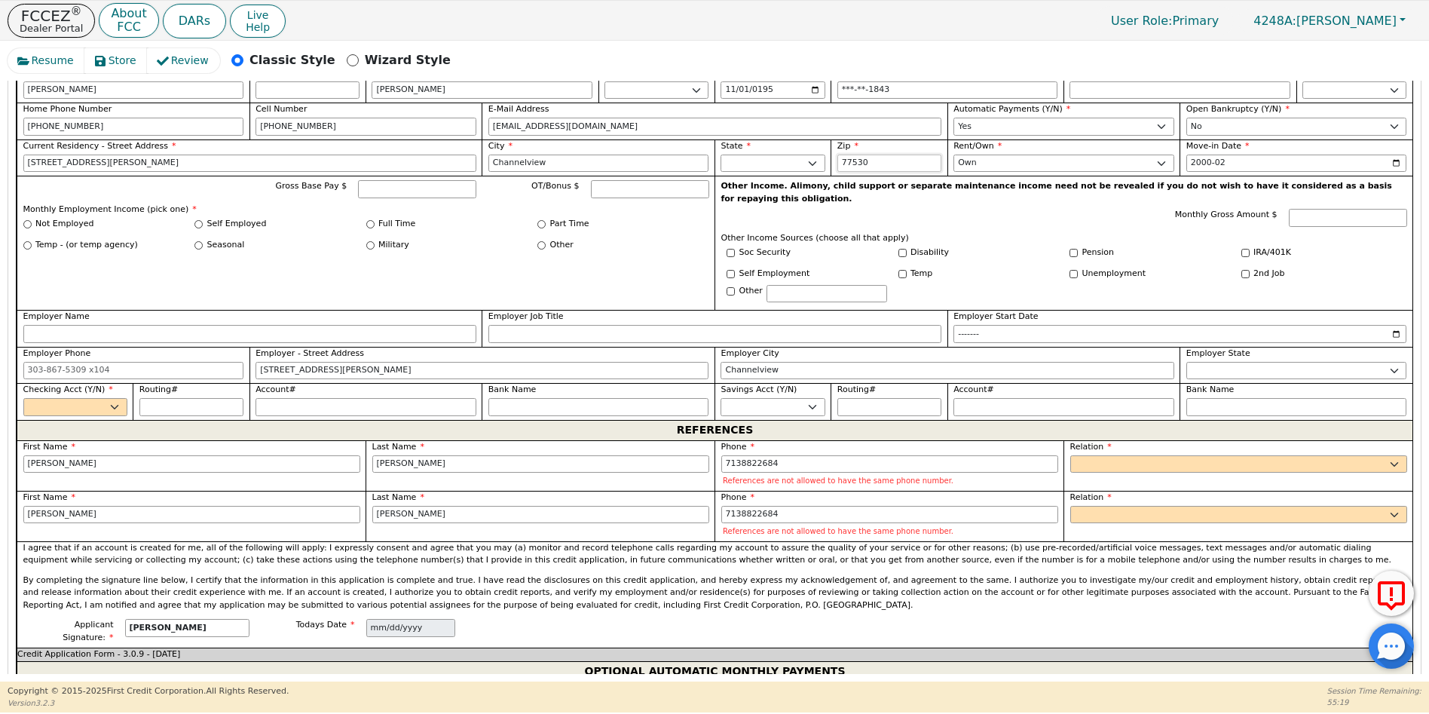
type input "77530"
click at [369, 220] on input "Full Time" at bounding box center [370, 224] width 8 height 8
radio input "true"
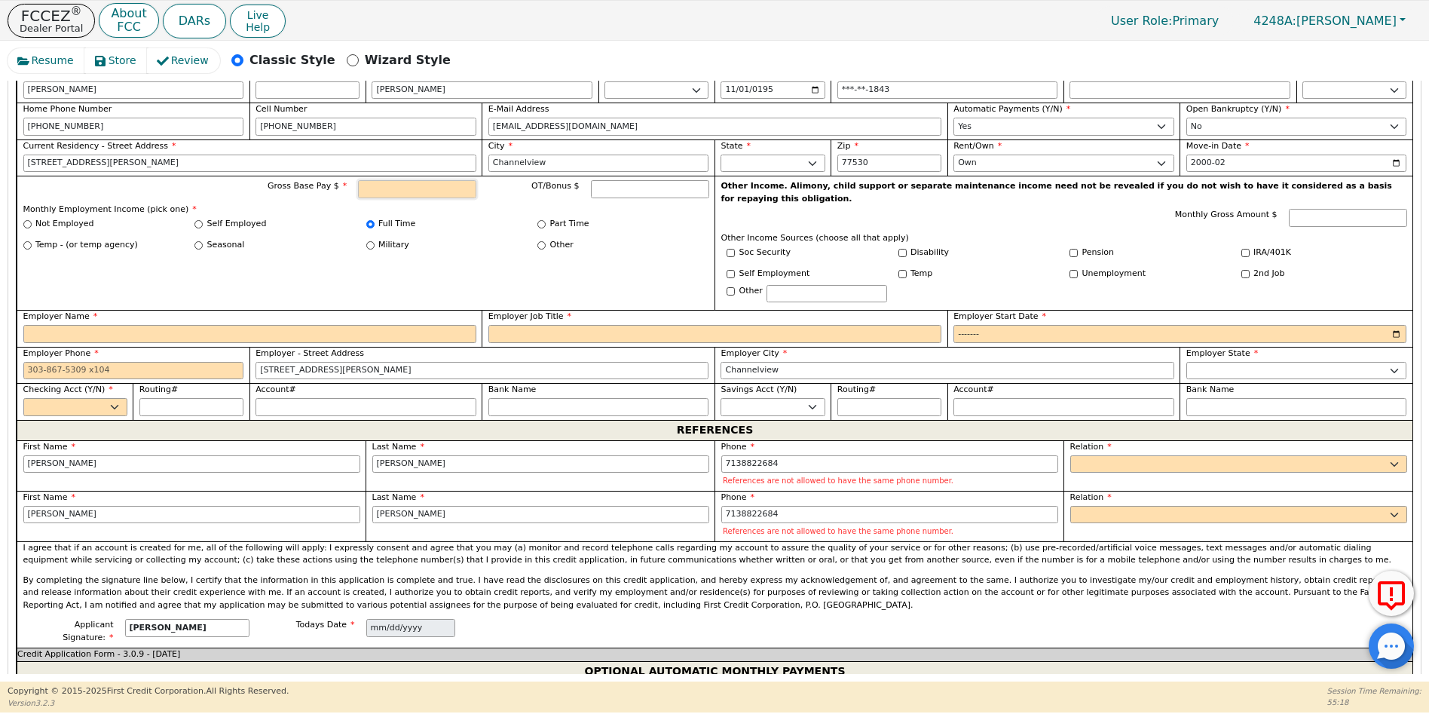
click at [408, 180] on input "Gross Base Pay $" at bounding box center [417, 189] width 118 height 18
type input "6000.00"
click at [57, 325] on input "Employer Name" at bounding box center [249, 334] width 453 height 18
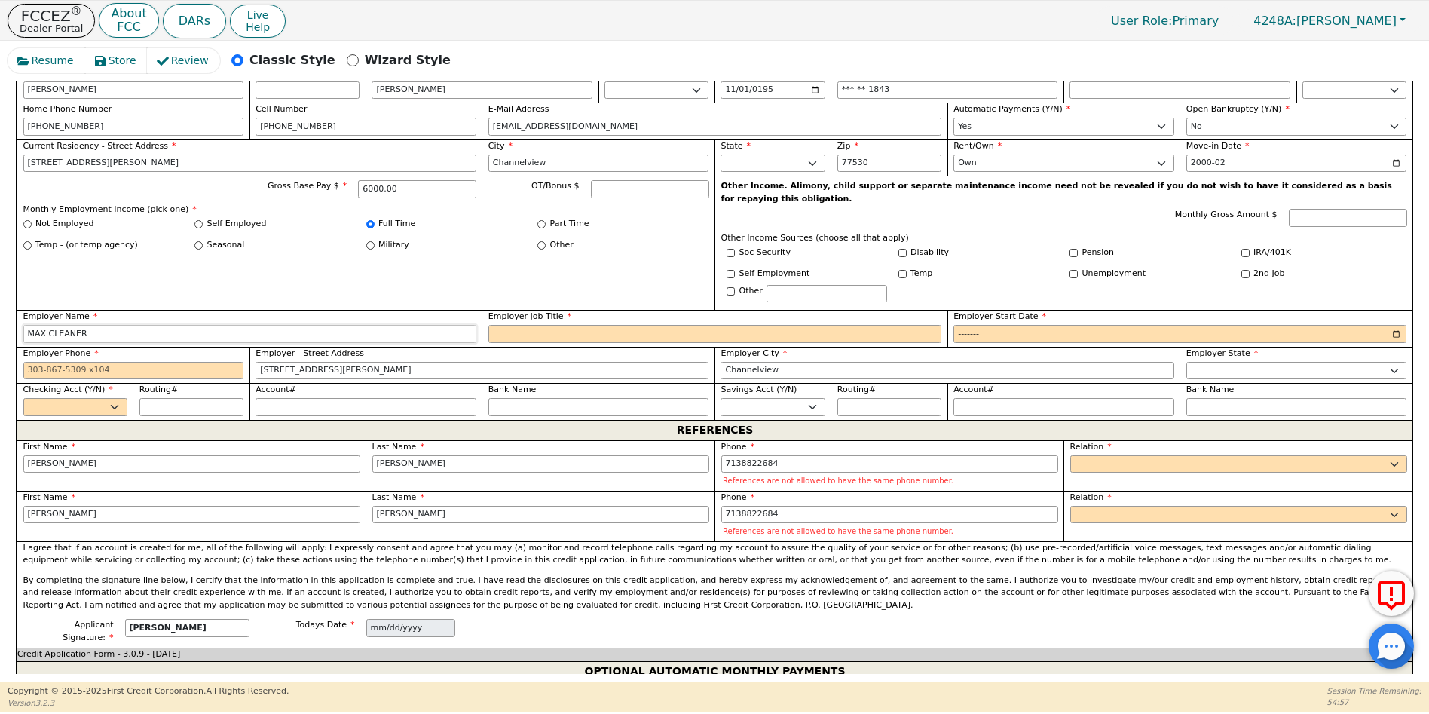
type input "MAX CLEANER"
click at [523, 325] on input "Employer Job Title" at bounding box center [714, 334] width 453 height 18
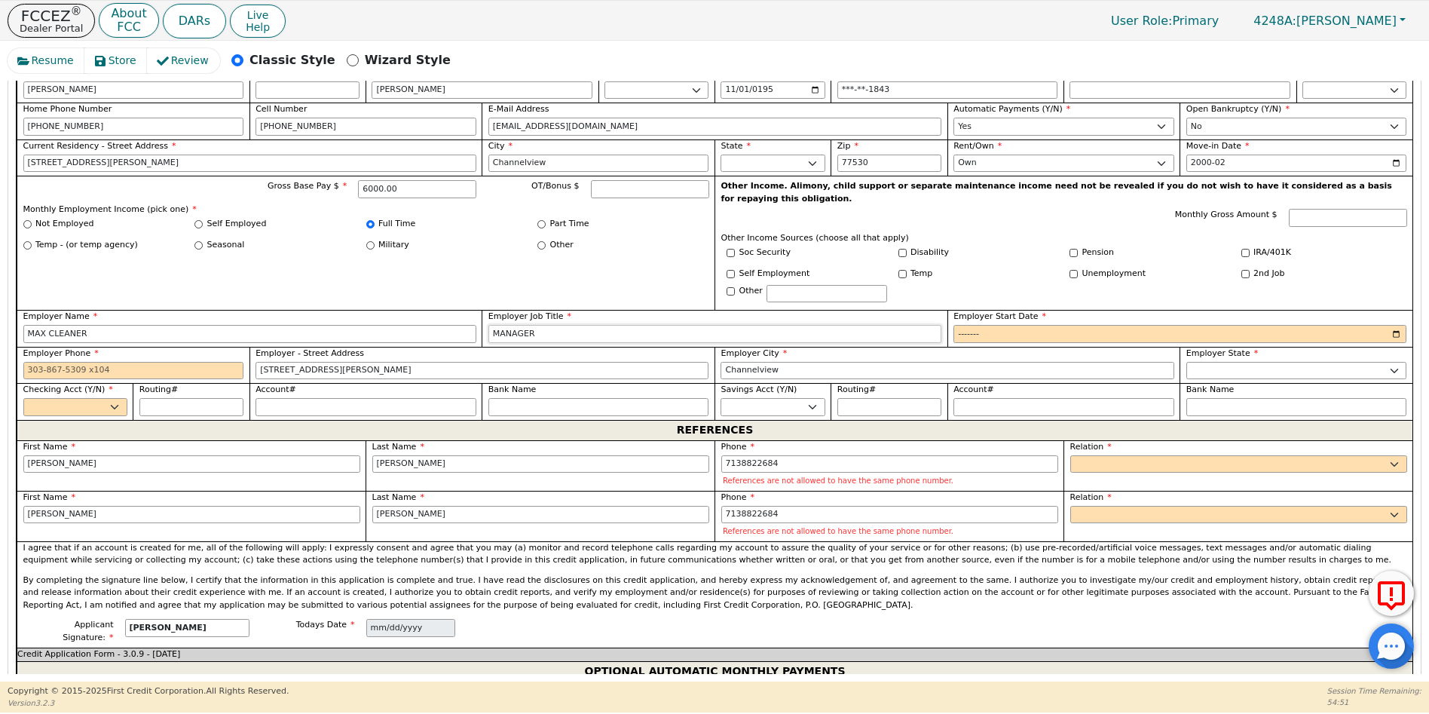
type input "MANAGER"
click at [964, 325] on input "Employer Start Date" at bounding box center [1179, 334] width 453 height 18
click at [993, 325] on input "Employer Start Date" at bounding box center [1179, 334] width 453 height 18
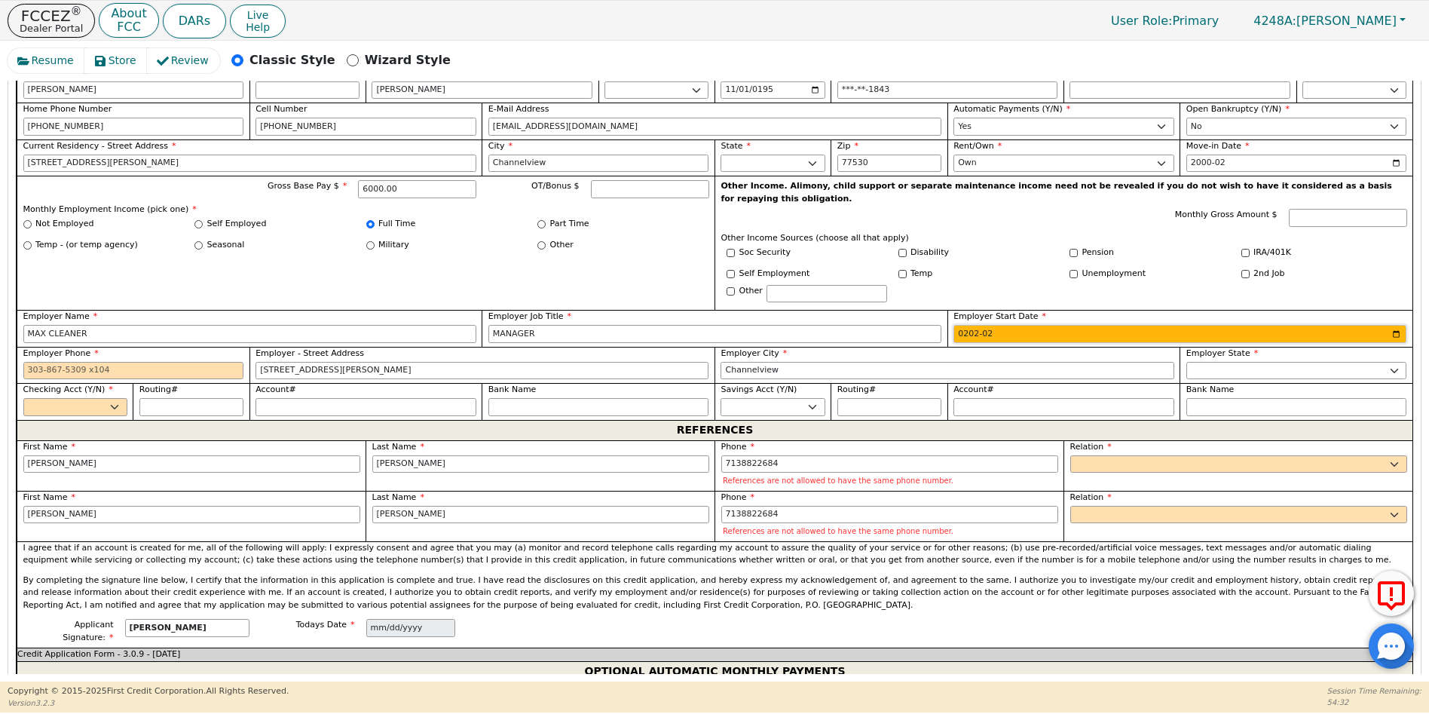
type input "2023-02"
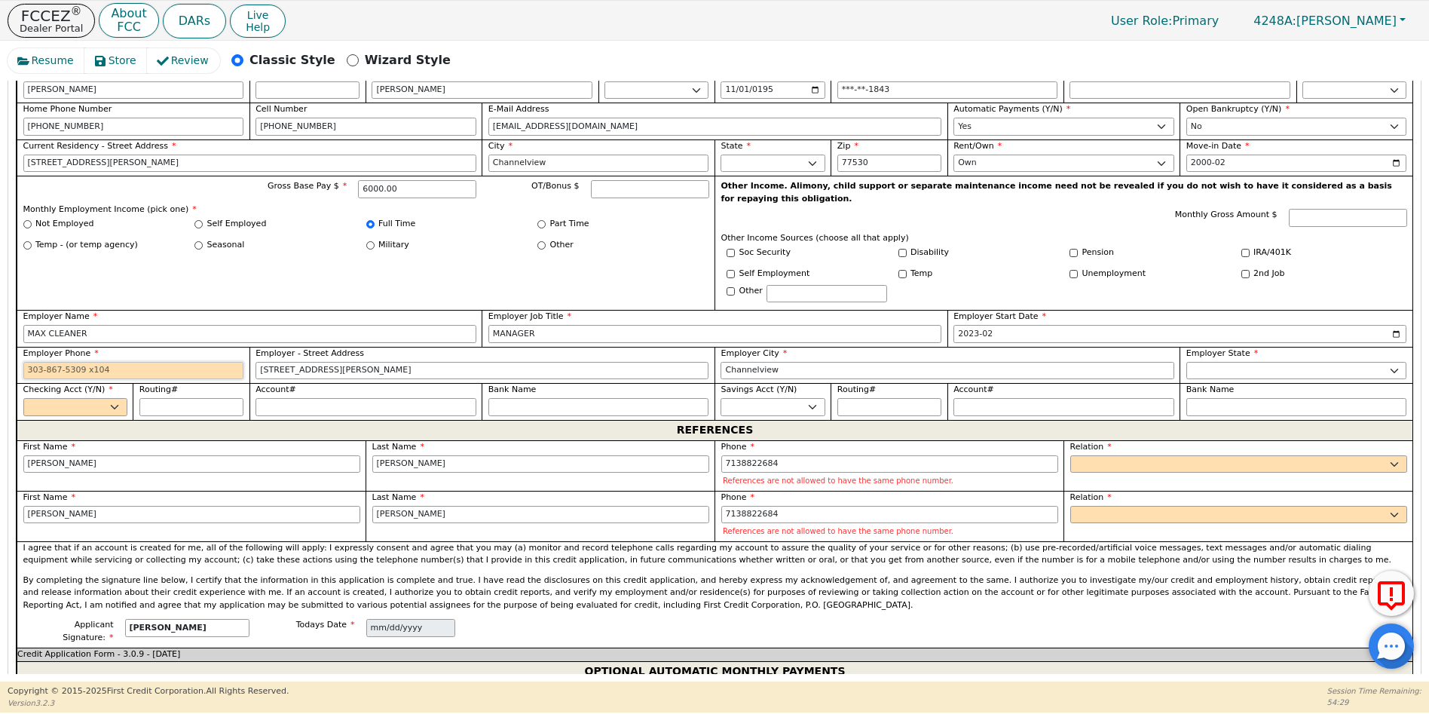
click at [24, 362] on input "Employer Phone" at bounding box center [133, 371] width 221 height 18
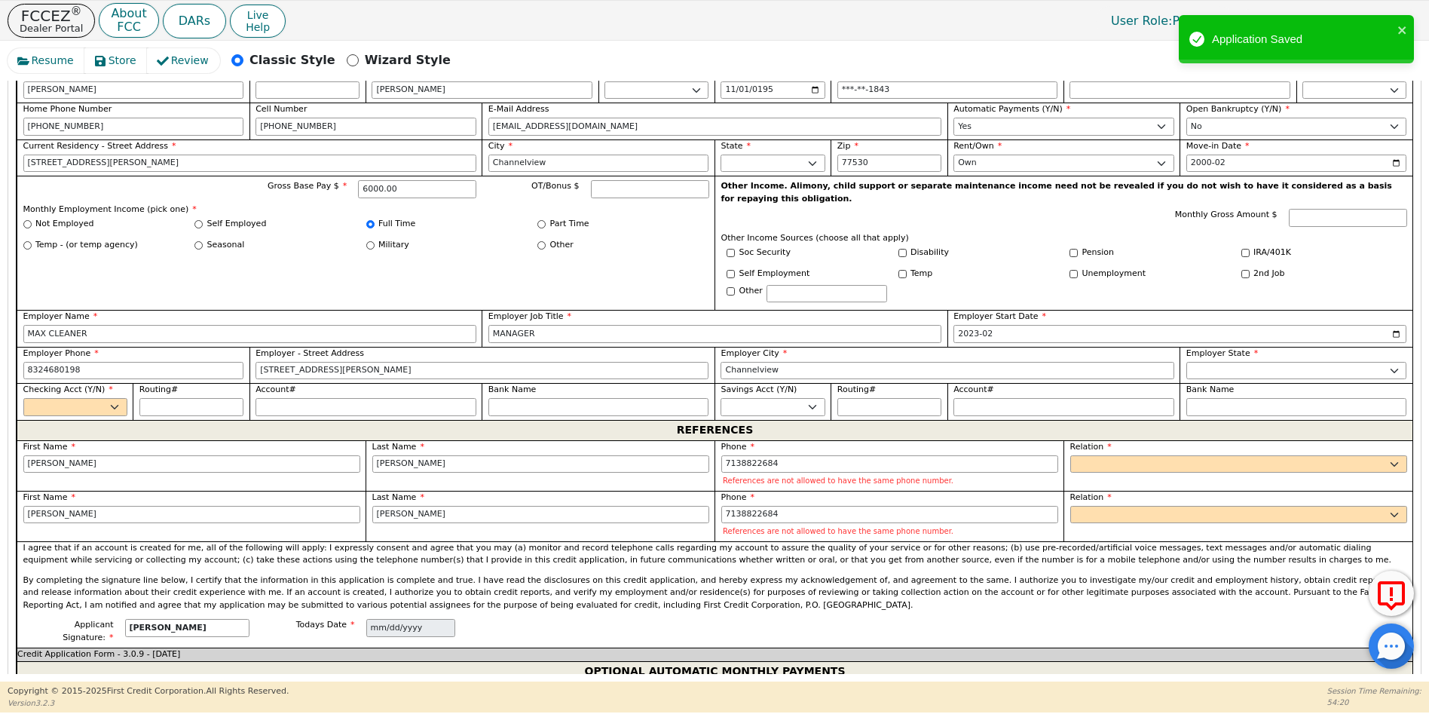
type input "[PHONE_NUMBER]"
click at [491, 542] on div "I agree that if an account is created for me, all of the following will apply: …" at bounding box center [715, 580] width 1396 height 78
click at [117, 398] on select "Yes No" at bounding box center [75, 407] width 104 height 18
select select "y"
click at [23, 398] on select "Yes No" at bounding box center [75, 407] width 104 height 18
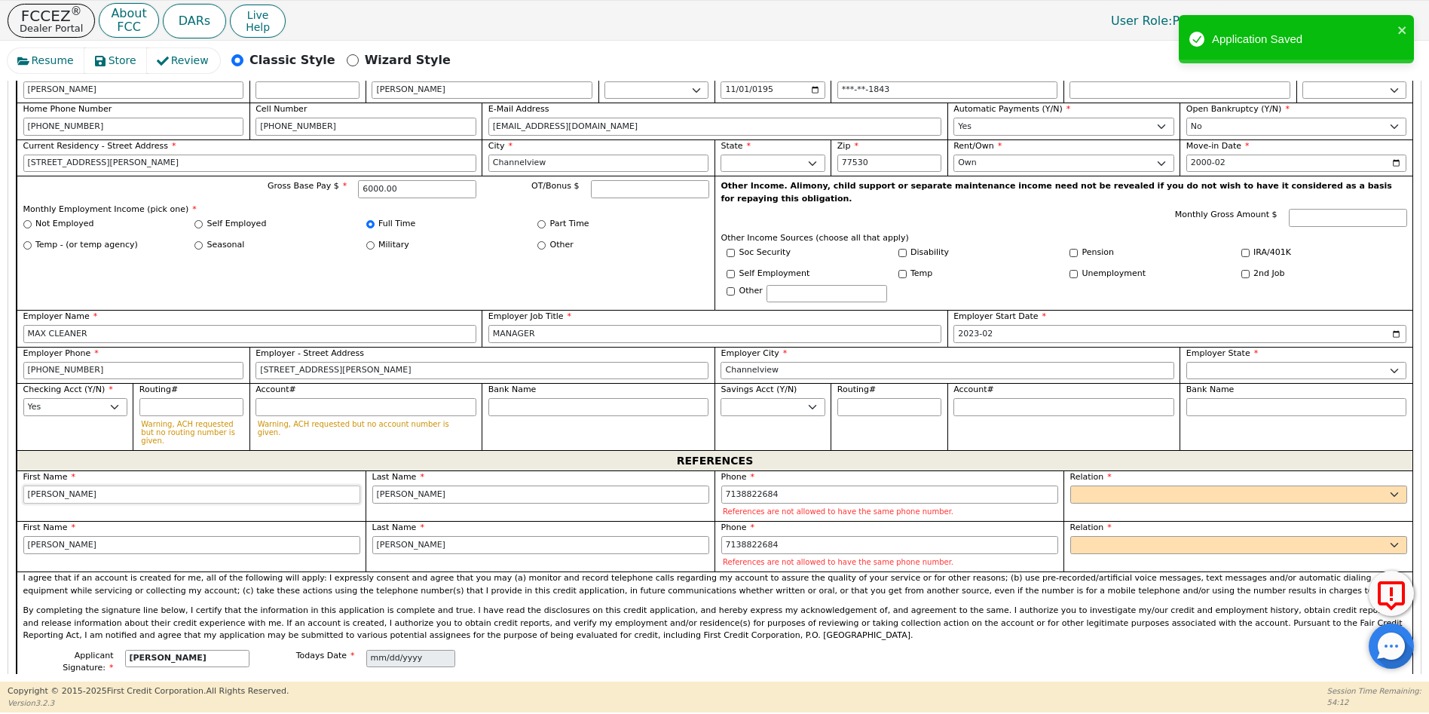
click at [75, 485] on input "[PERSON_NAME]" at bounding box center [191, 494] width 337 height 18
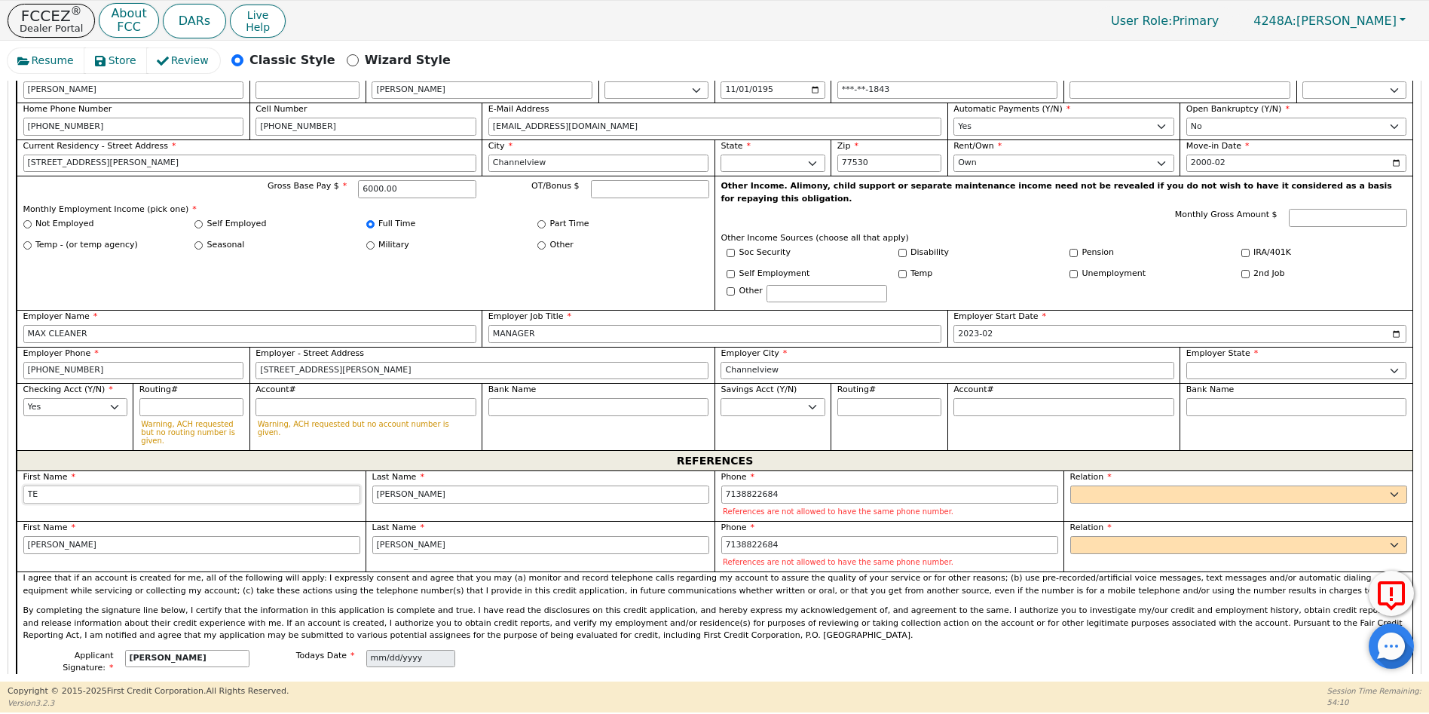
type input "T"
type input "JULIO"
drag, startPoint x: 776, startPoint y: 465, endPoint x: 757, endPoint y: 461, distance: 20.1
click at [757, 485] on input "7138822684" at bounding box center [889, 494] width 337 height 18
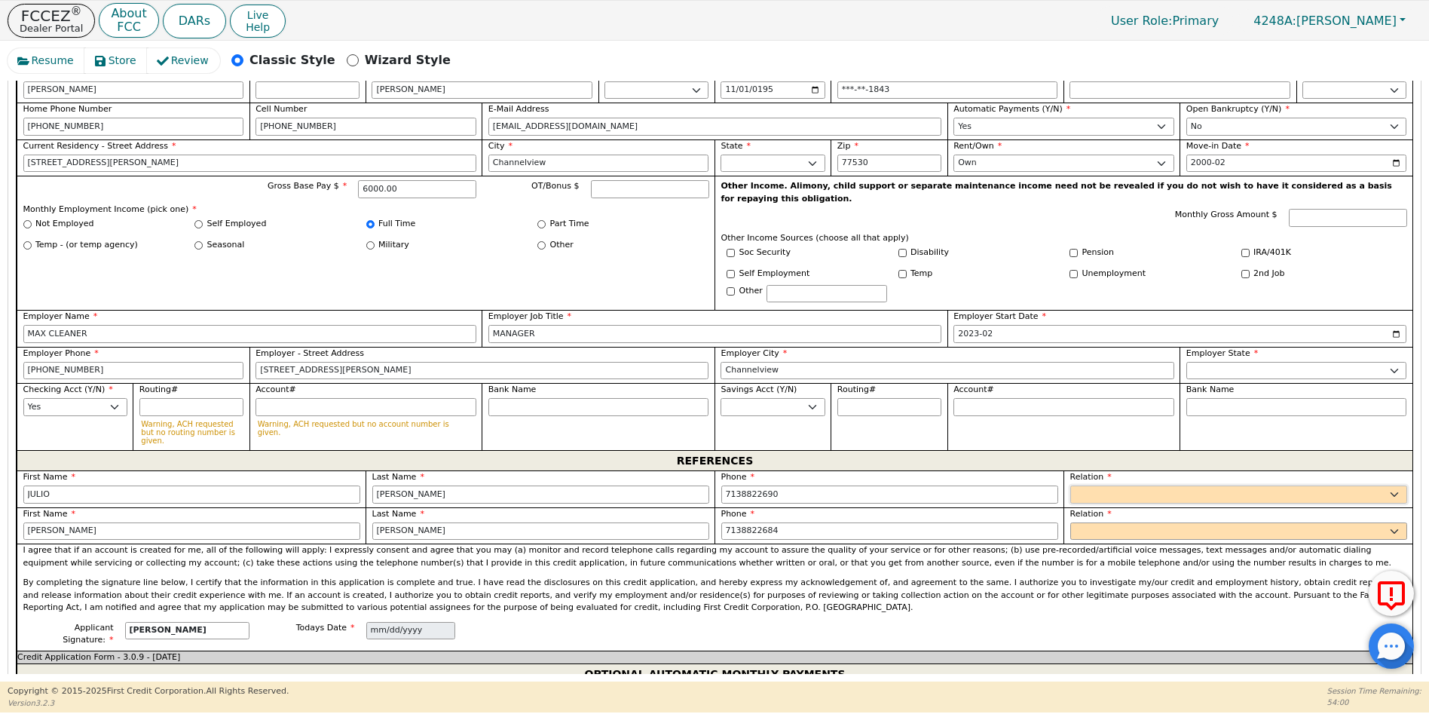
type input "[PHONE_NUMBER]"
click at [1081, 485] on select "FATHER MOTHER SISTER BROTHER DAUGHTER SON CO-WORKER NEIGHBOR FRIEND COUSIN G-MO…" at bounding box center [1238, 494] width 337 height 18
select select "FRIEND"
click at [1070, 485] on select "FATHER MOTHER SISTER BROTHER DAUGHTER SON CO-WORKER NEIGHBOR FRIEND COUSIN G-MO…" at bounding box center [1238, 494] width 337 height 18
click at [72, 507] on div "First Name [PERSON_NAME]" at bounding box center [191, 525] width 349 height 37
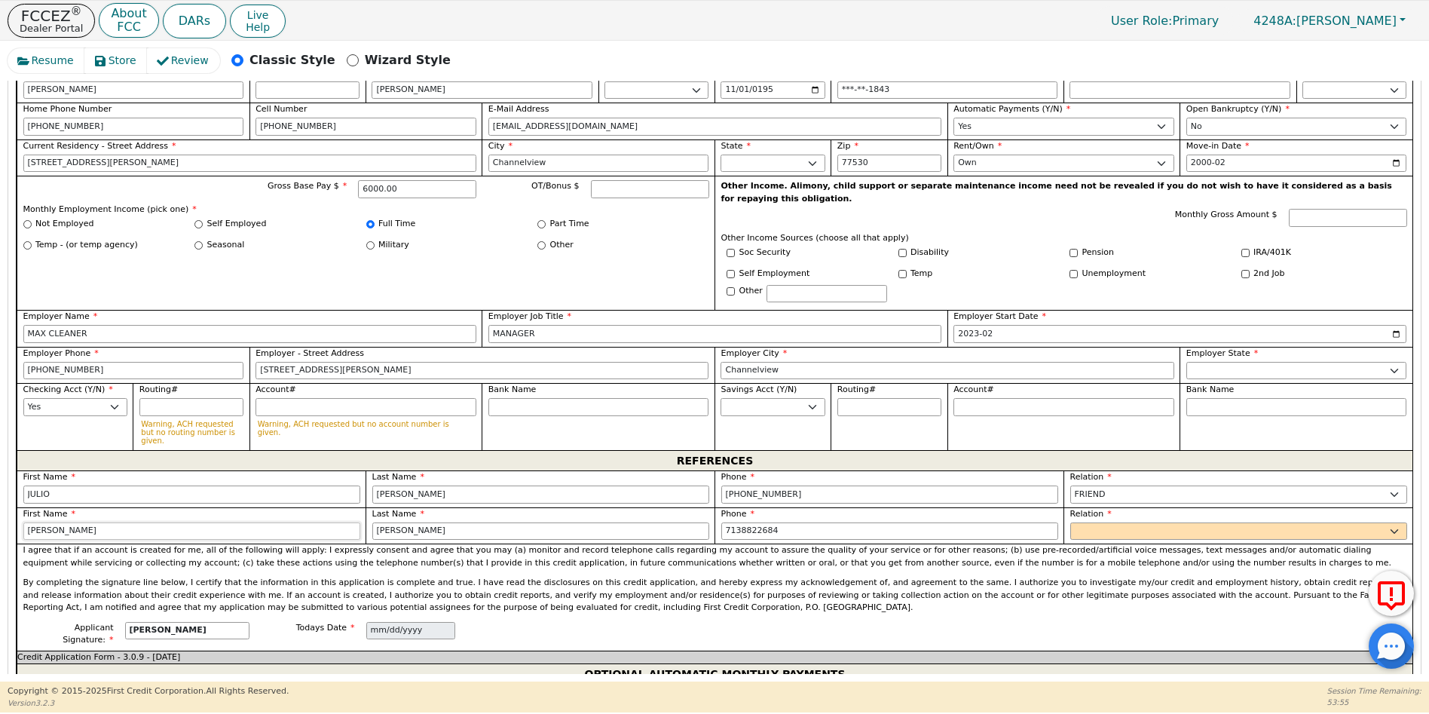
drag, startPoint x: 57, startPoint y: 494, endPoint x: -4, endPoint y: 492, distance: 61.1
click at [0, 492] on html "FCCEZ ® Dealer Portal About FCC DARs Live Help User Role : Primary 4248A: [PERS…" at bounding box center [714, 356] width 1429 height 712
type input "[PERSON_NAME]"
click at [745, 522] on input "7138822684" at bounding box center [889, 531] width 337 height 18
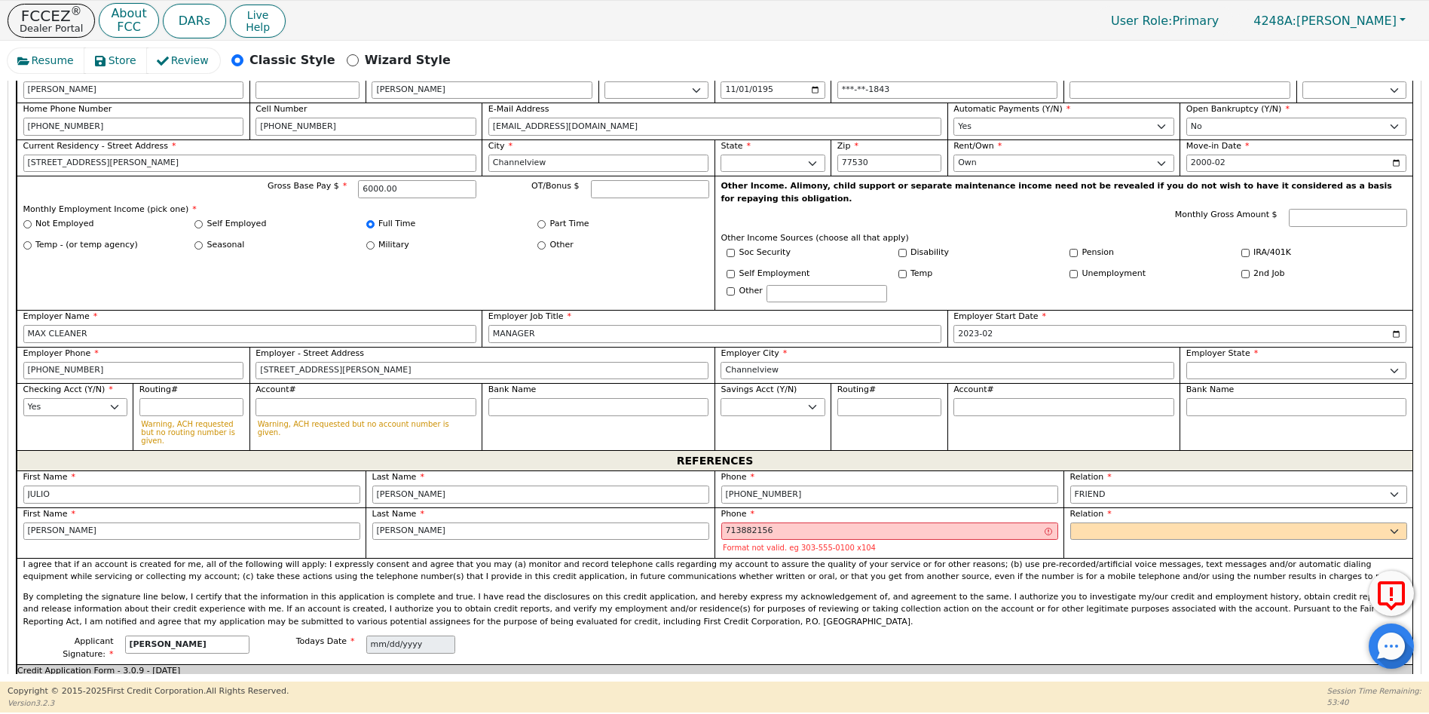
click at [919, 635] on div "Applicant Signature: [PERSON_NAME] Todays Date [DATE]" at bounding box center [715, 649] width 1396 height 29
click at [766, 522] on input "713882156" at bounding box center [889, 531] width 337 height 18
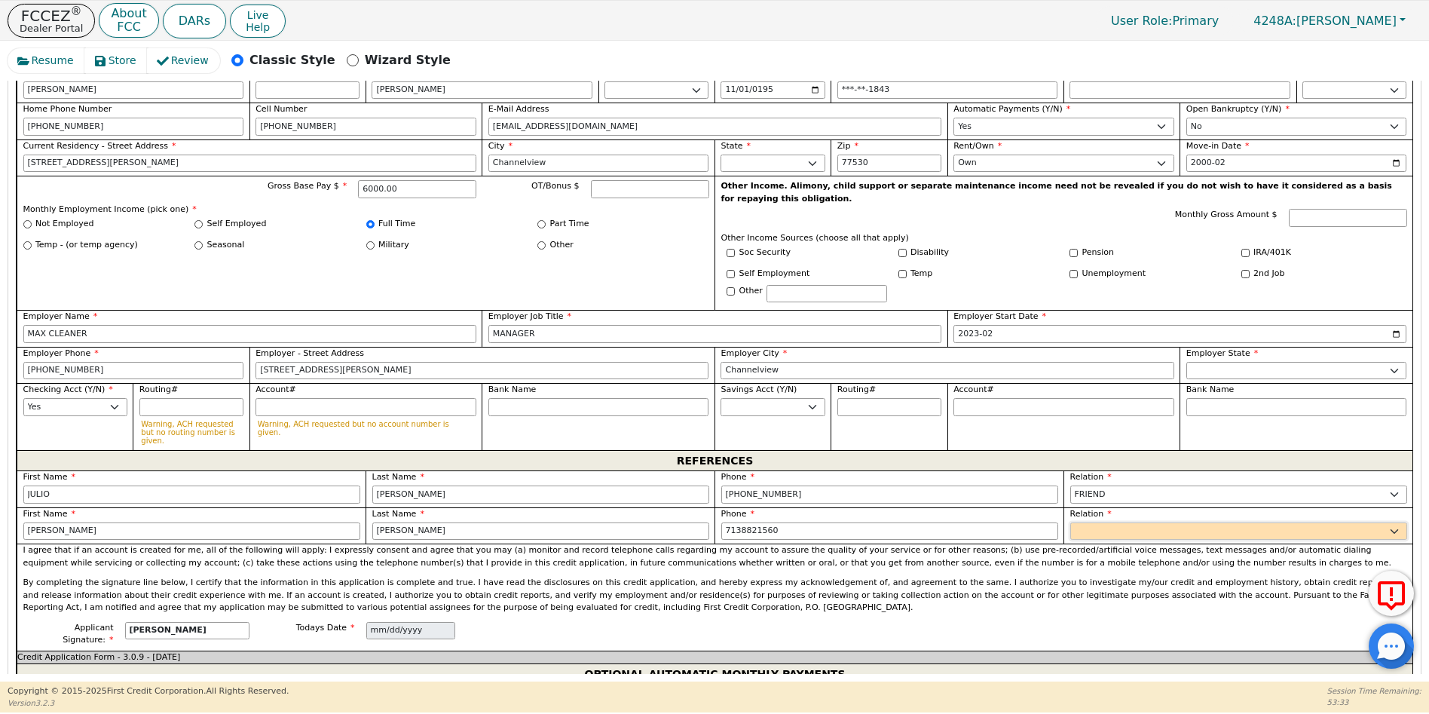
type input "[PHONE_NUMBER]"
click at [1089, 522] on select "FATHER MOTHER SISTER BROTHER DAUGHTER SON CO-WORKER NEIGHBOR FRIEND COUSIN G-MO…" at bounding box center [1238, 531] width 337 height 18
select select "FRIEND"
click at [1070, 522] on select "FATHER MOTHER SISTER BROTHER DAUGHTER SON CO-WORKER NEIGHBOR FRIEND COUSIN G-MO…" at bounding box center [1238, 531] width 337 height 18
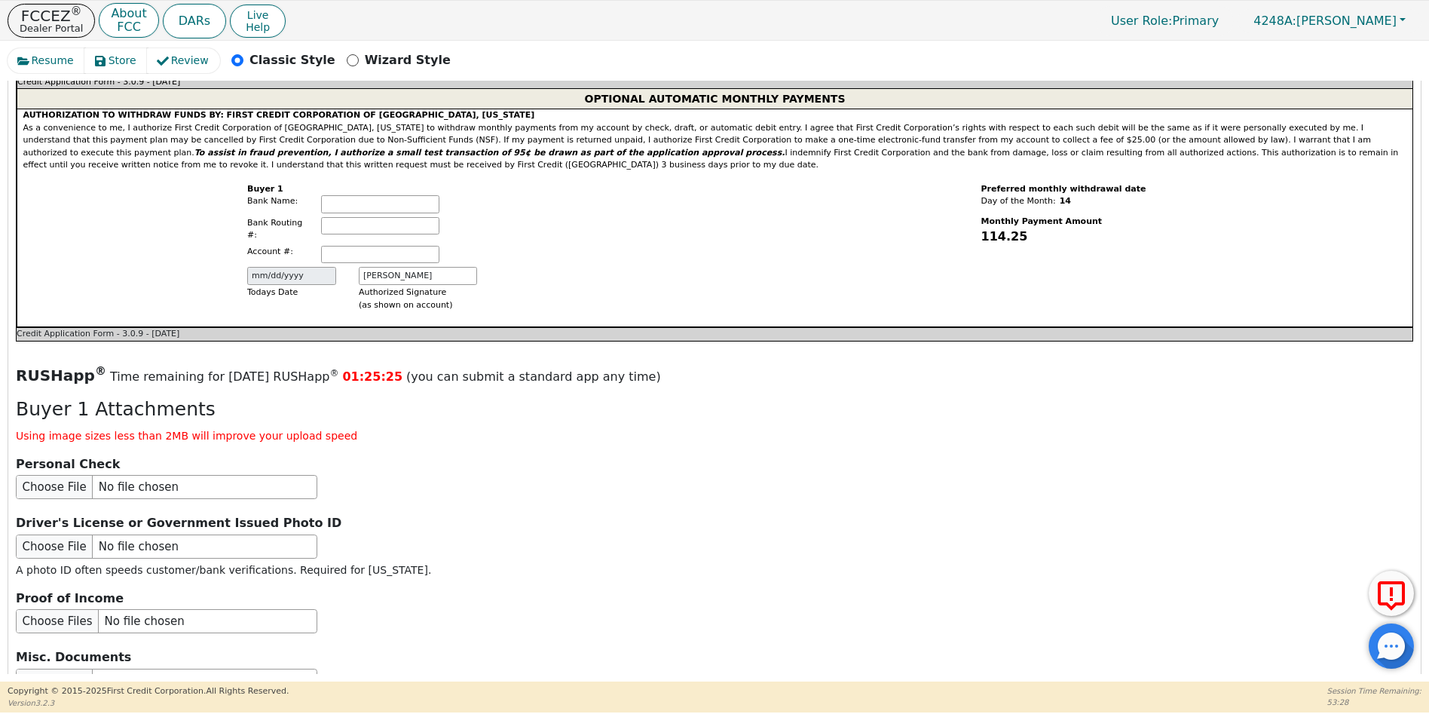
scroll to position [1694, 0]
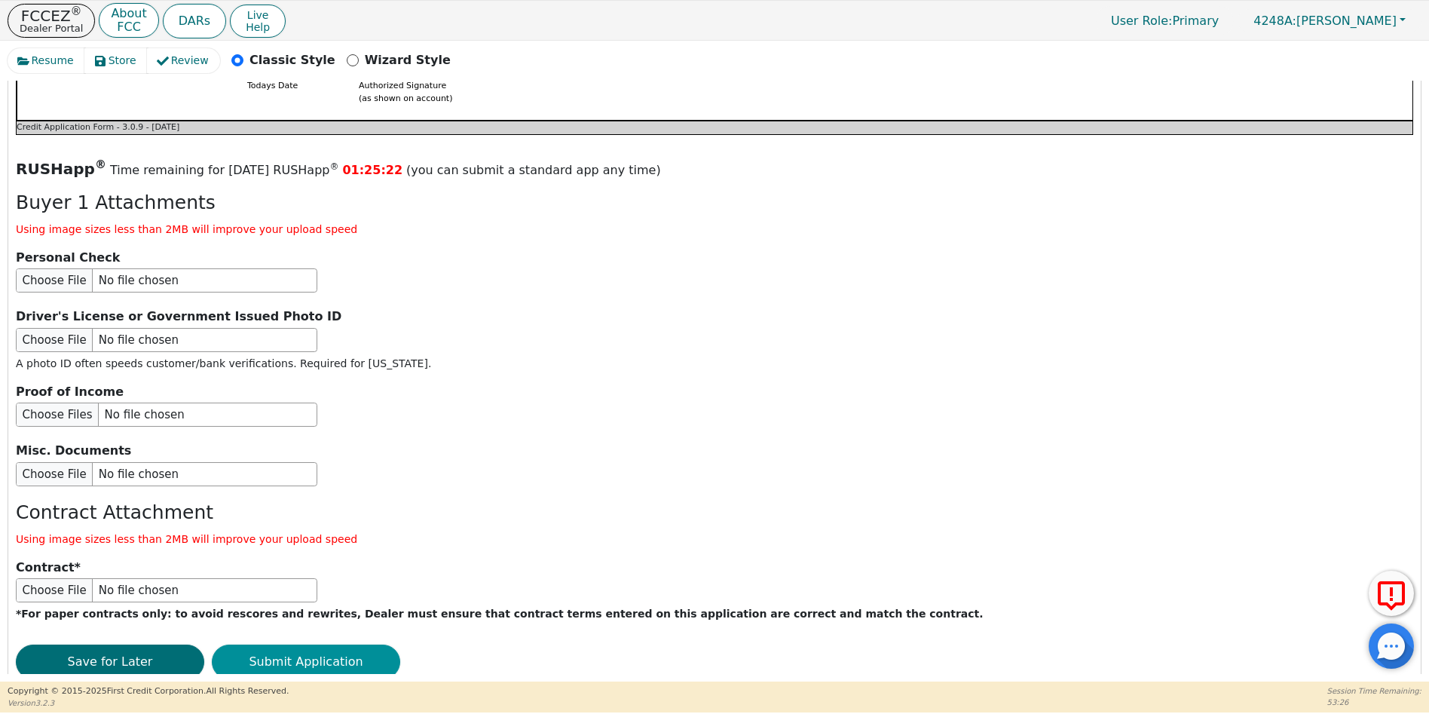
click at [317, 644] on button "Submit Application" at bounding box center [306, 661] width 188 height 35
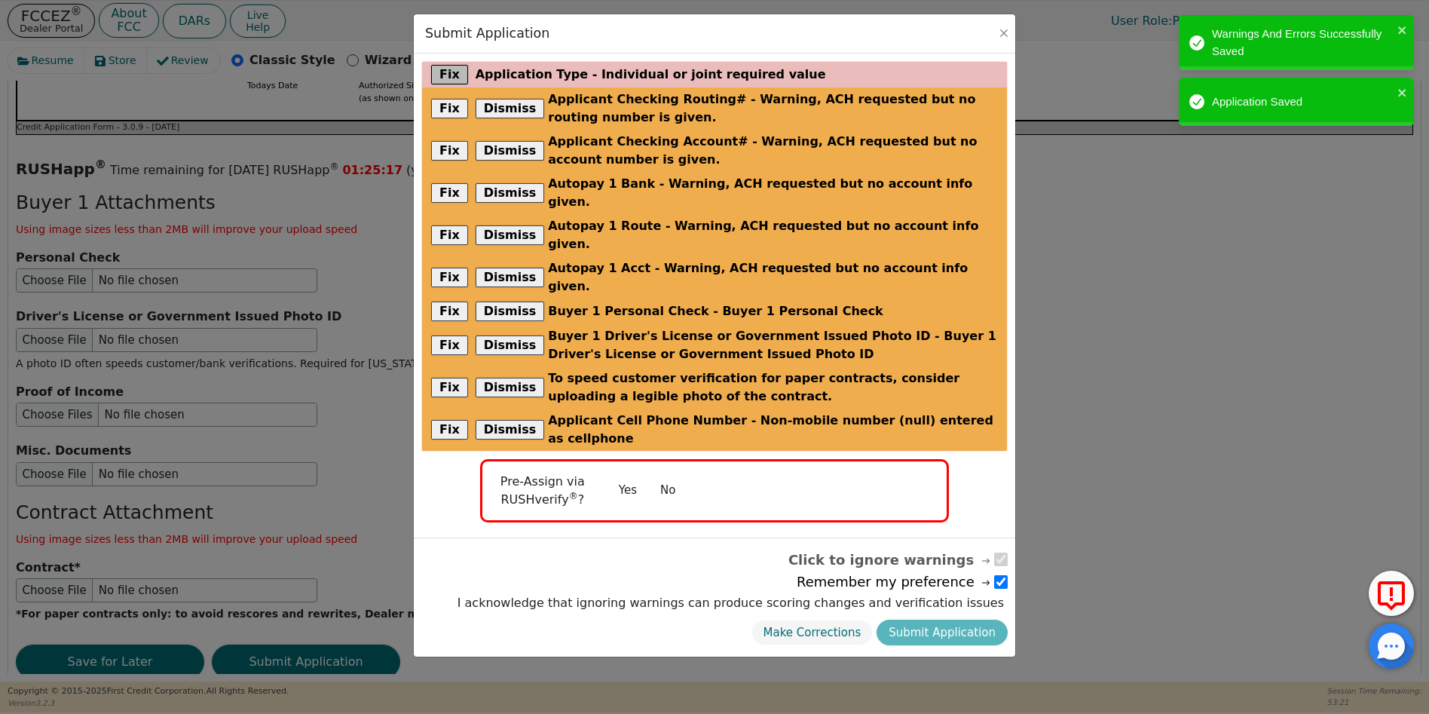
click at [445, 71] on button "Fix" at bounding box center [449, 75] width 37 height 20
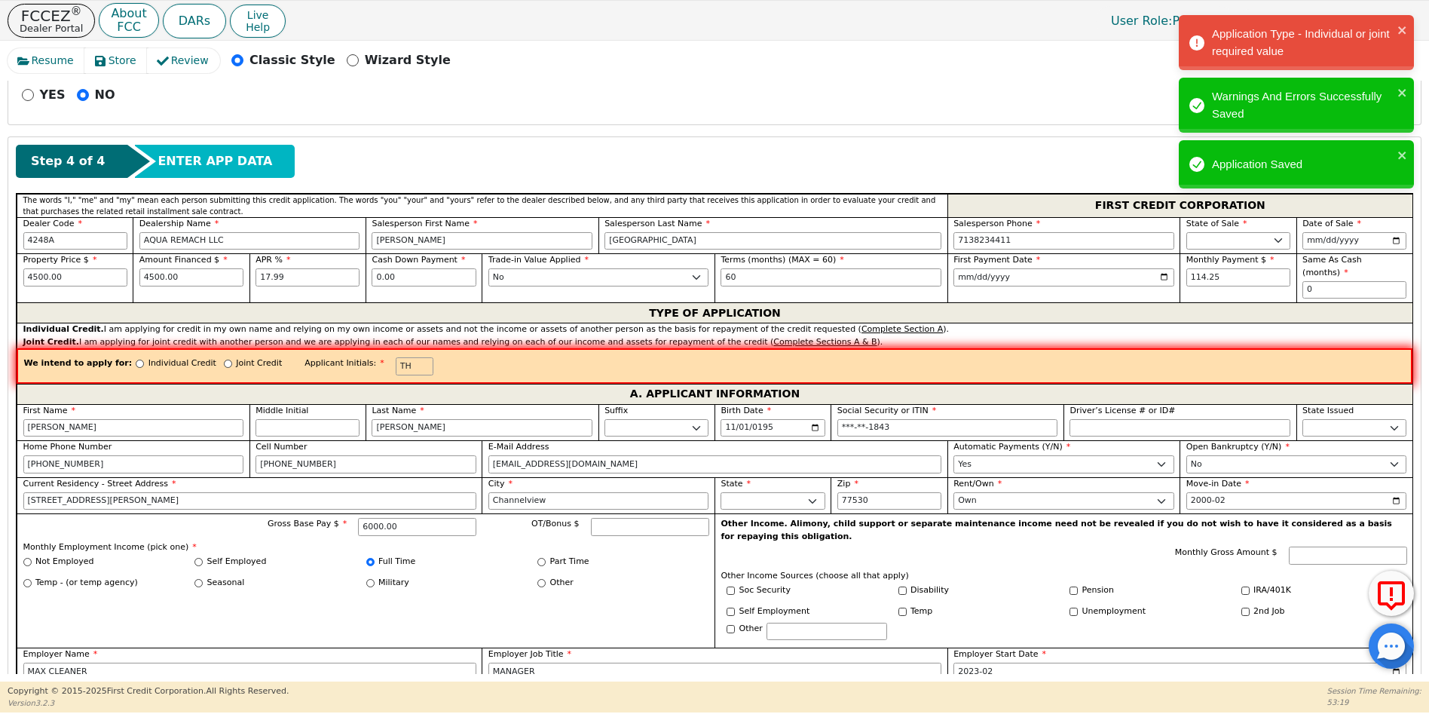
scroll to position [555, 0]
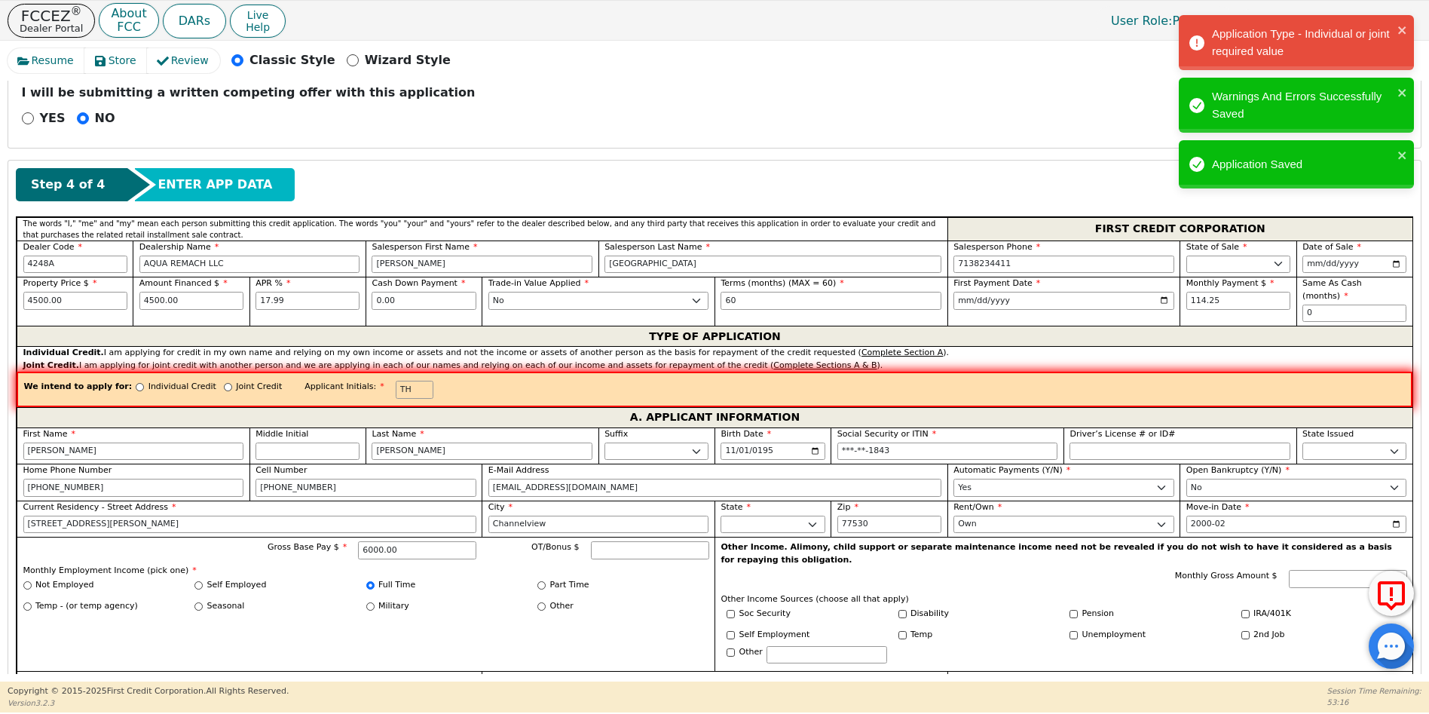
click at [136, 381] on div "Individual Credit" at bounding box center [176, 391] width 81 height 20
click at [136, 383] on input "Individual Credit" at bounding box center [140, 387] width 8 height 8
radio input "true"
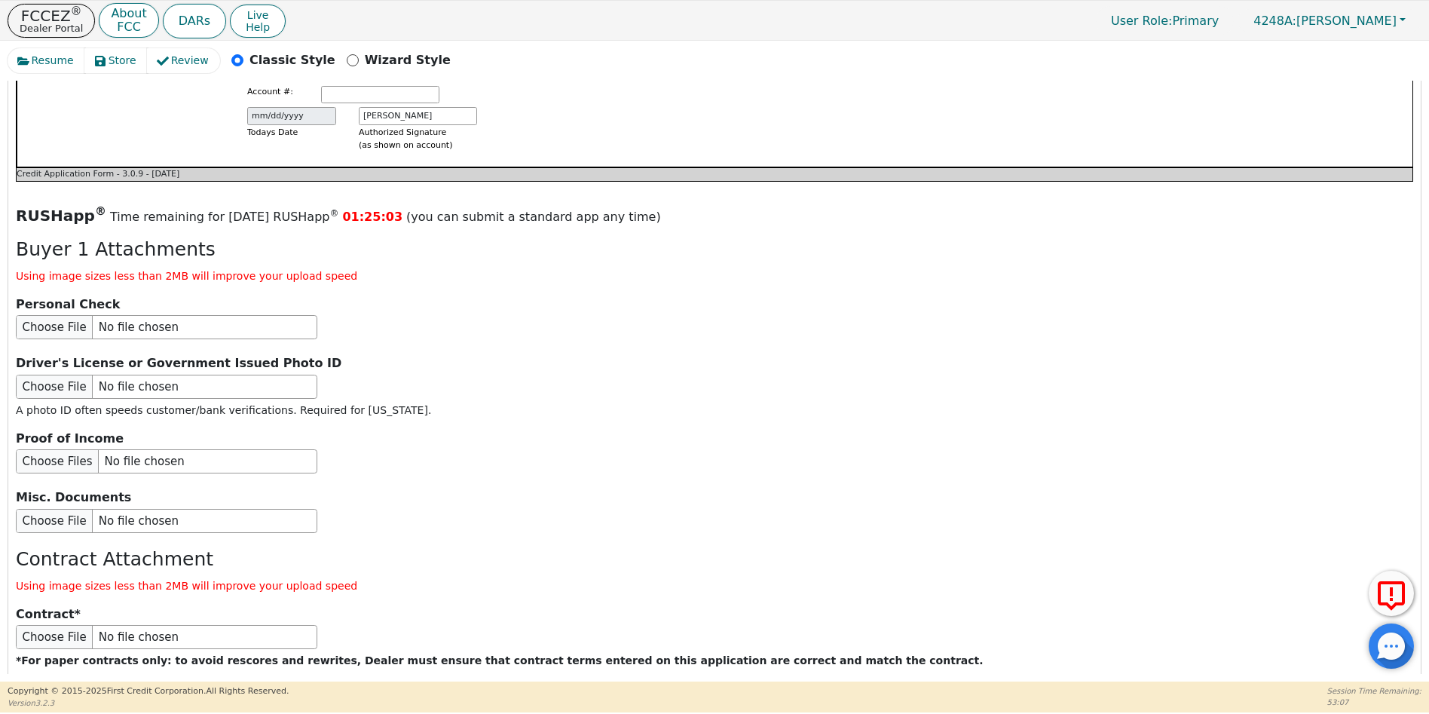
scroll to position [1694, 0]
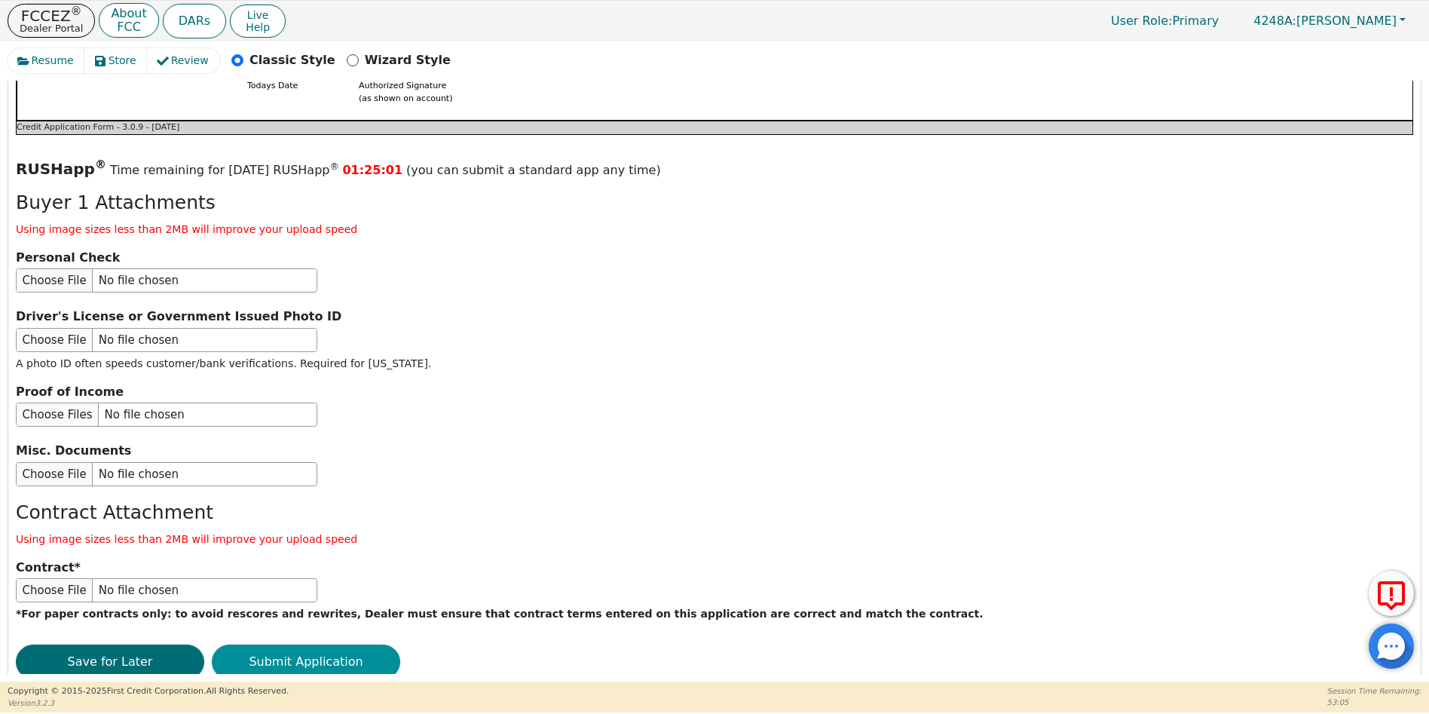
click at [311, 644] on button "Submit Application" at bounding box center [306, 661] width 188 height 35
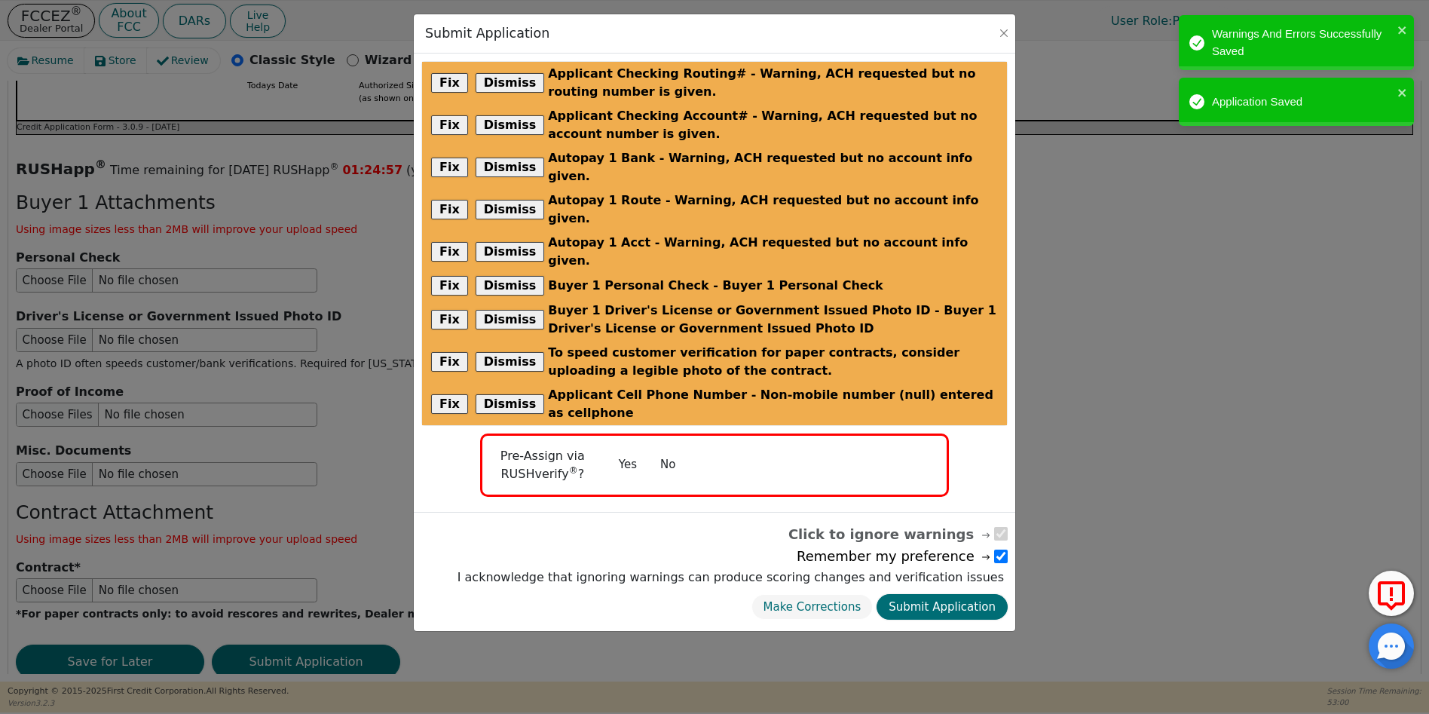
click at [652, 451] on button "No" at bounding box center [667, 464] width 39 height 26
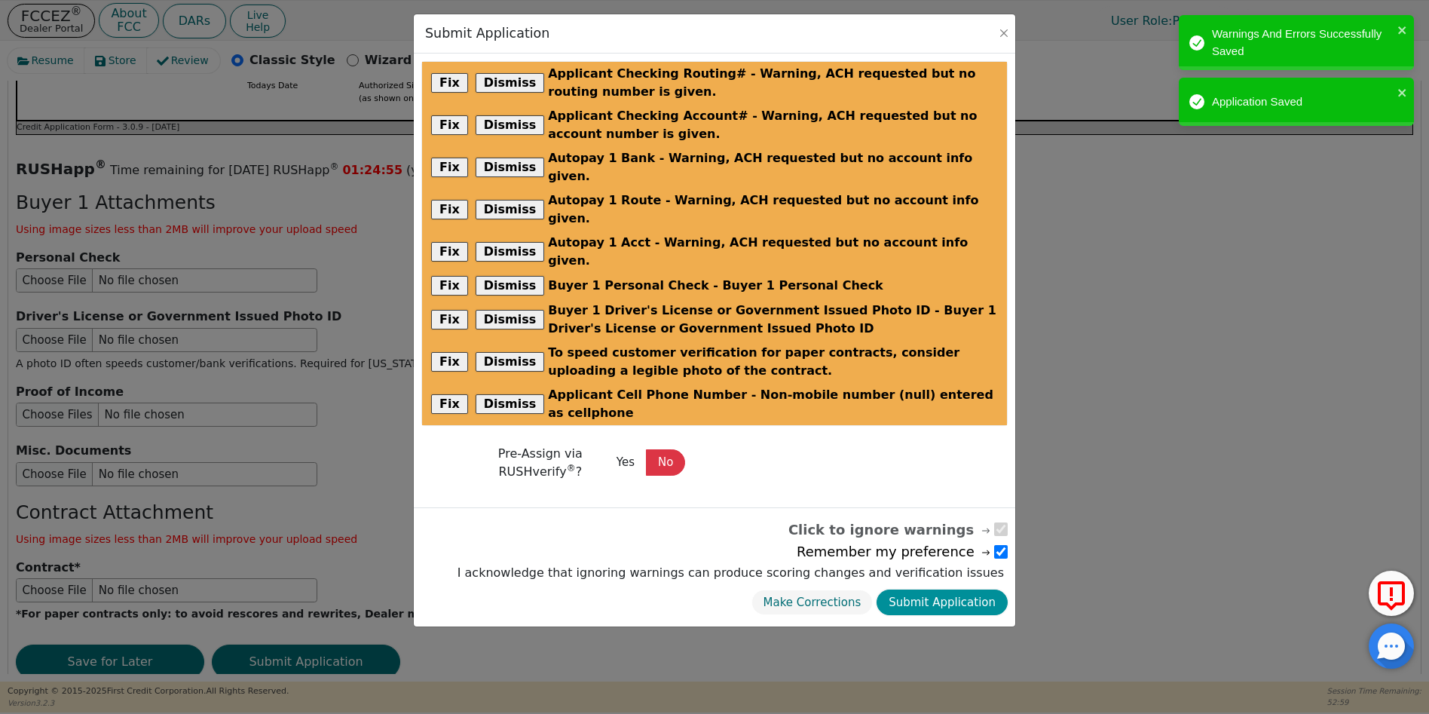
click at [942, 589] on button "Submit Application" at bounding box center [942, 602] width 131 height 26
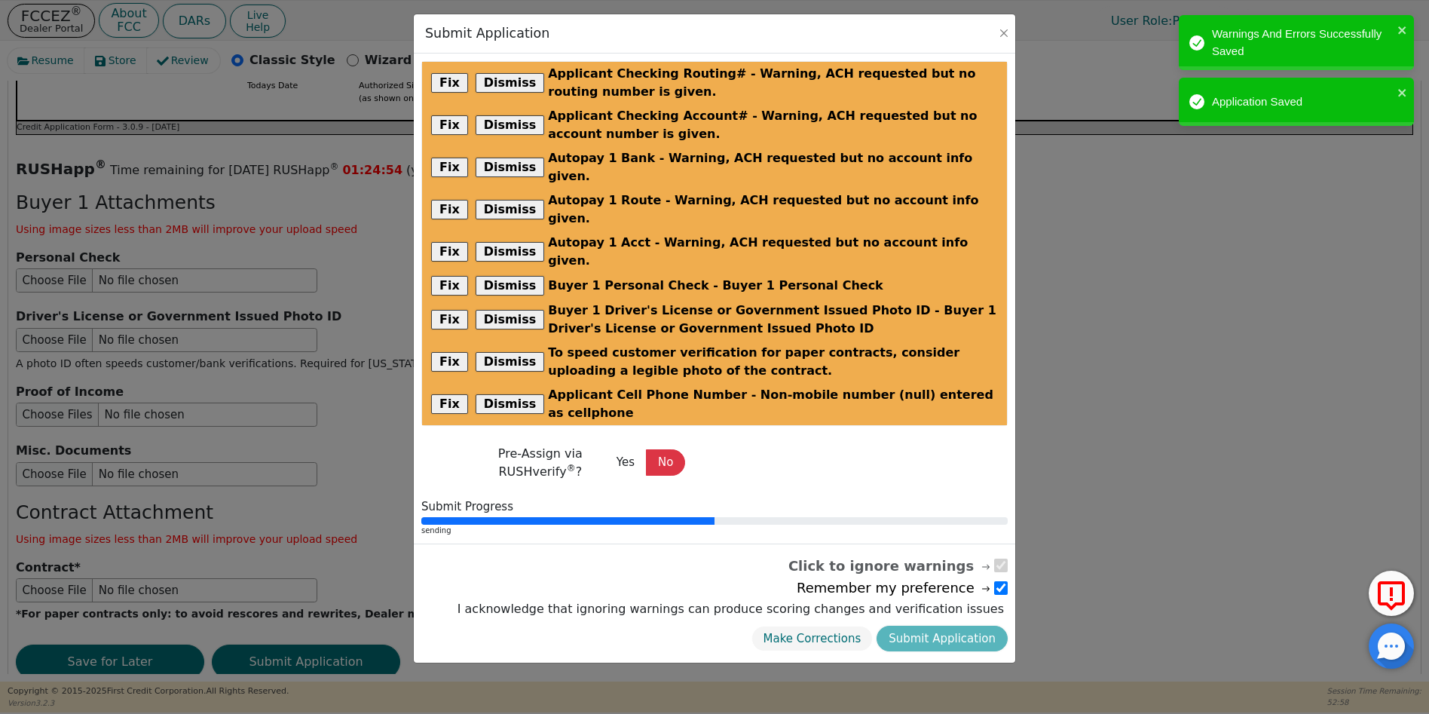
radio input "false"
